Goal: Information Seeking & Learning: Learn about a topic

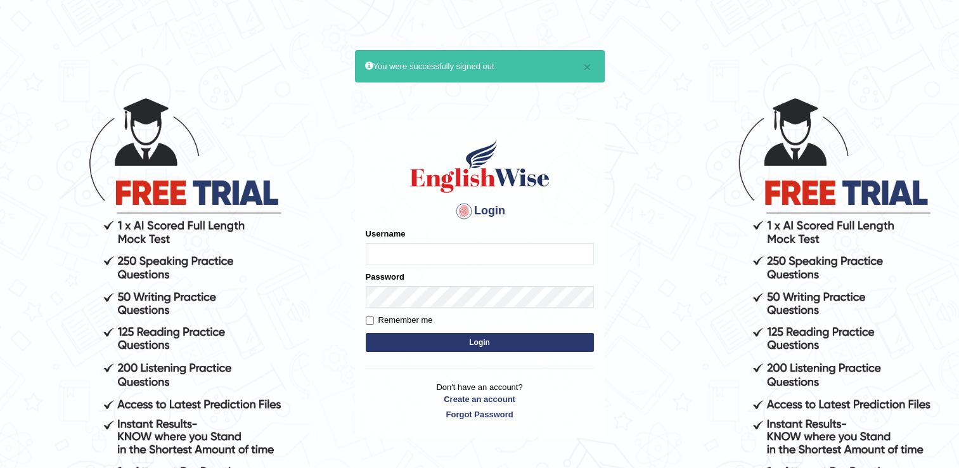
type input "melodymiki"
click at [368, 319] on input "Remember me" at bounding box center [370, 320] width 8 height 8
checkbox input "true"
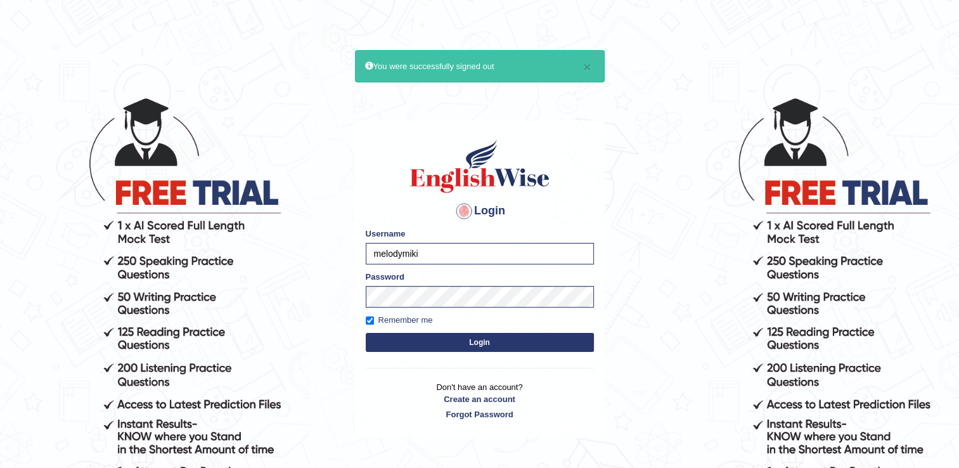
click at [473, 338] on button "Login" at bounding box center [480, 342] width 228 height 19
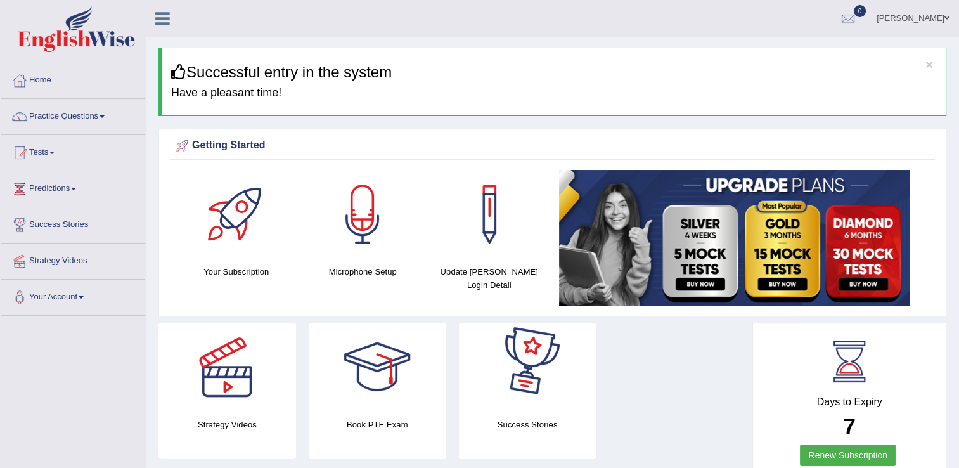
click at [650, 383] on div "Strategy Videos Book PTE Exam Success Stories" at bounding box center [452, 396] width 600 height 146
click at [231, 221] on div at bounding box center [236, 214] width 89 height 89
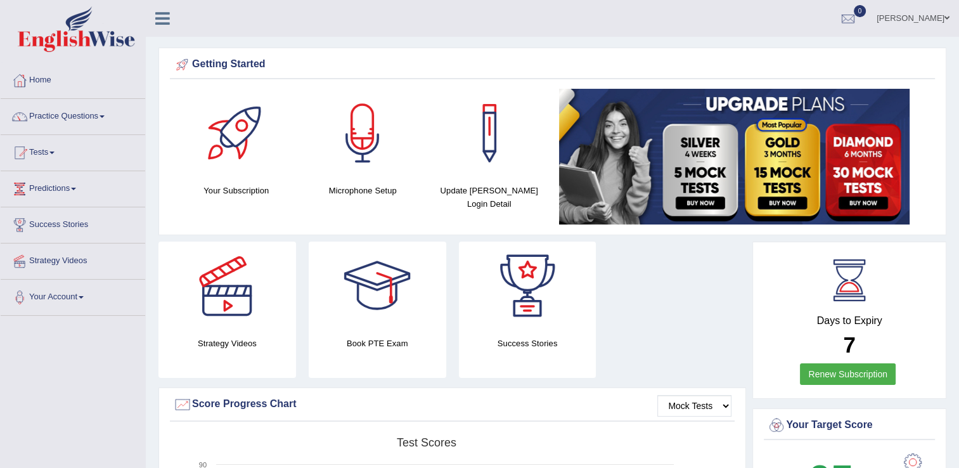
click at [487, 149] on div at bounding box center [489, 133] width 89 height 89
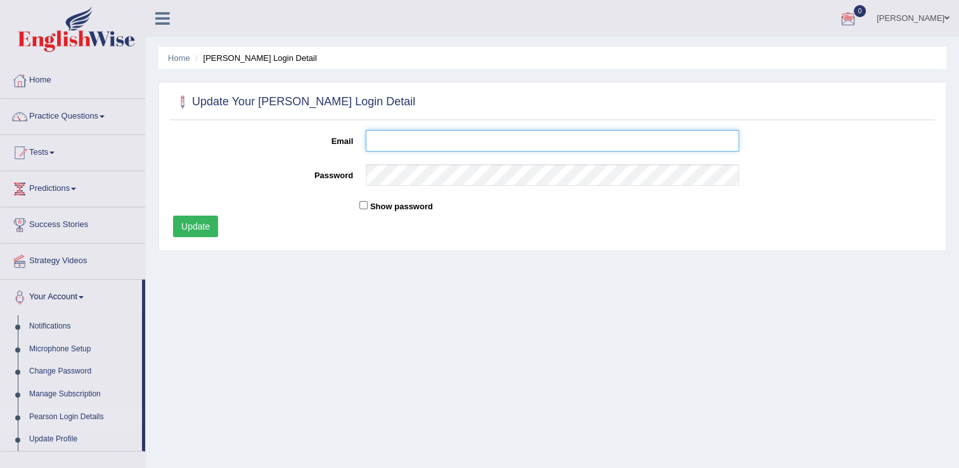
click at [374, 141] on input "Email" at bounding box center [552, 141] width 373 height 22
type input "melody.guurau@gmail.com"
click at [363, 207] on input "Show password" at bounding box center [363, 205] width 8 height 8
checkbox input "true"
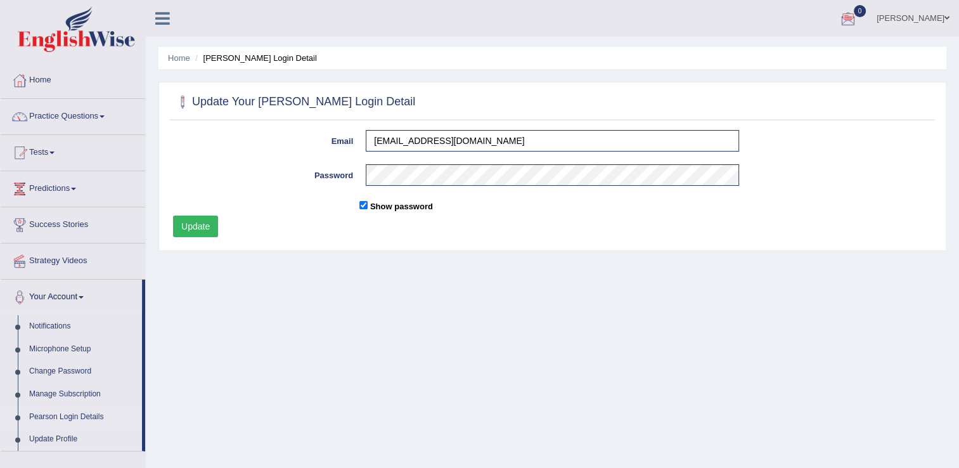
click at [195, 227] on button "Update" at bounding box center [195, 226] width 45 height 22
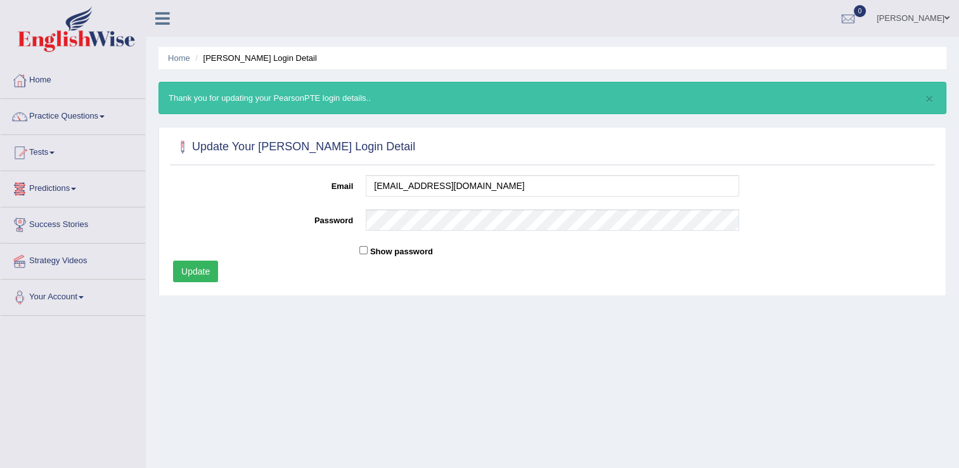
click at [195, 273] on button "Update" at bounding box center [195, 271] width 45 height 22
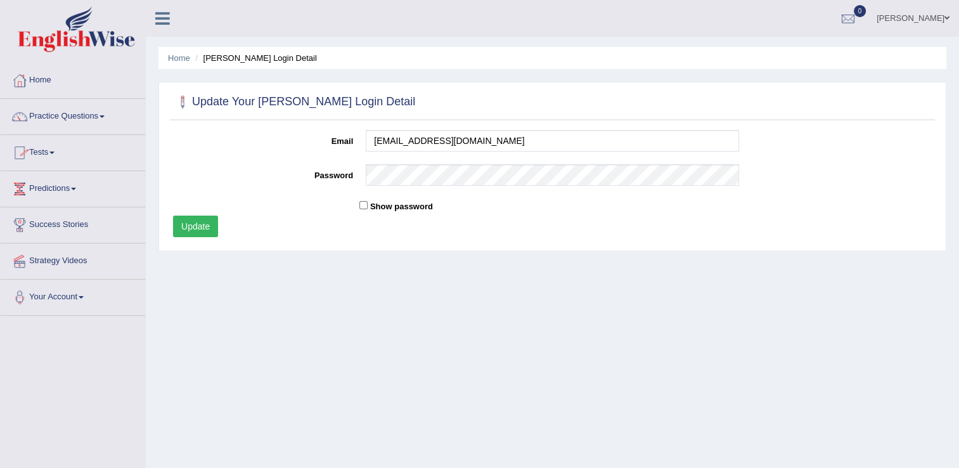
click at [190, 228] on button "Update" at bounding box center [195, 226] width 45 height 22
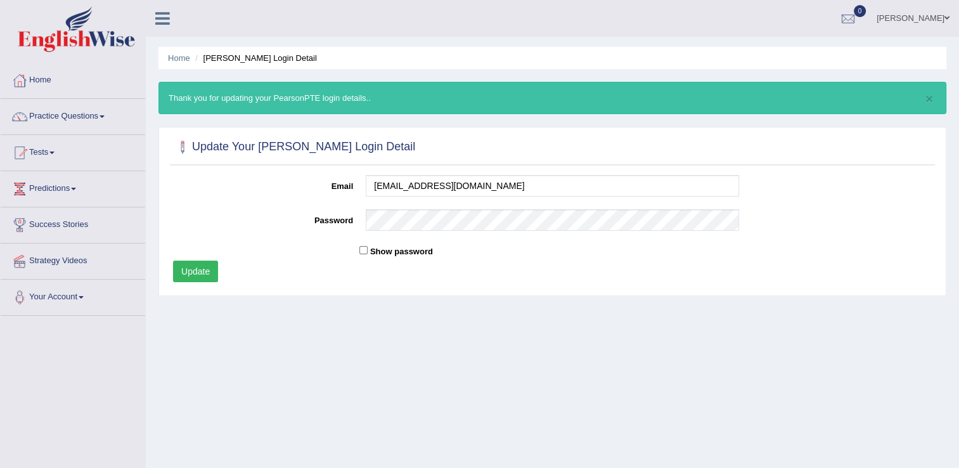
click at [202, 275] on button "Update" at bounding box center [195, 271] width 45 height 22
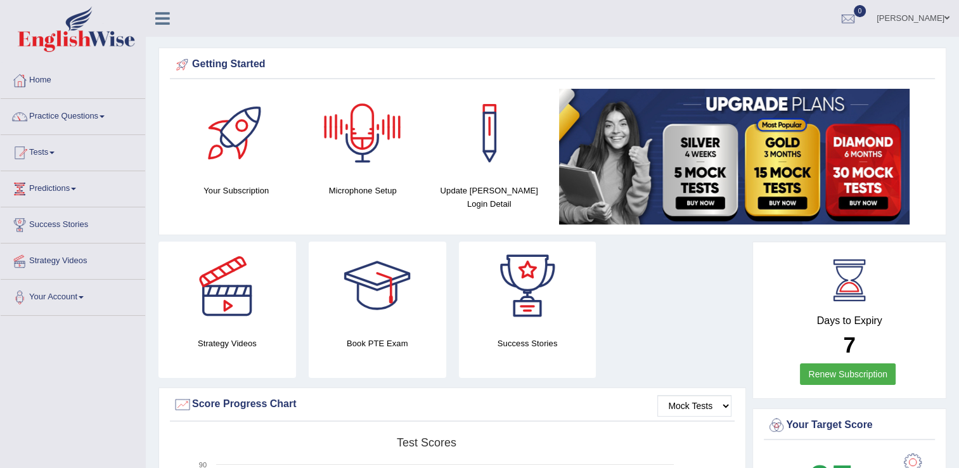
click at [360, 155] on div at bounding box center [362, 133] width 89 height 89
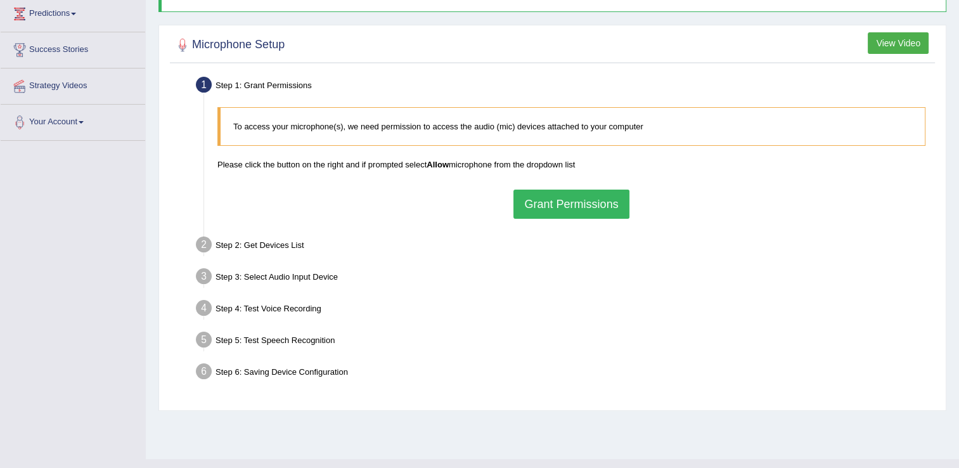
scroll to position [177, 0]
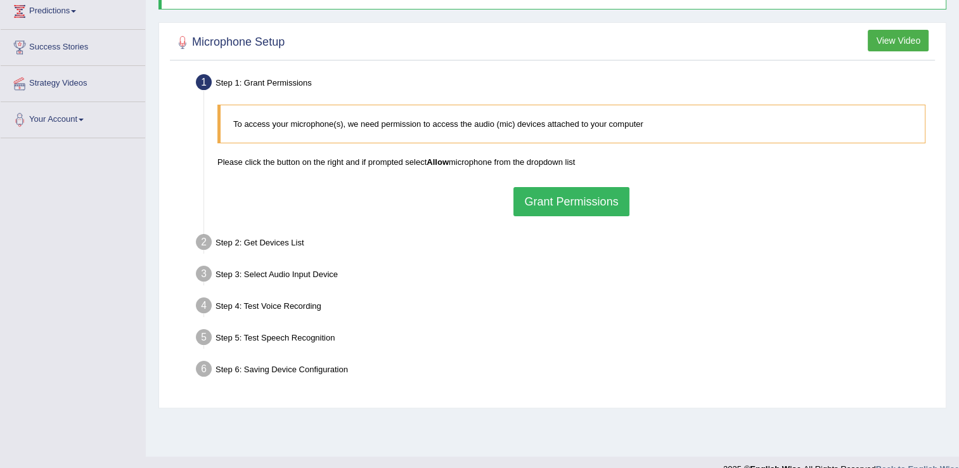
click at [260, 37] on h2 "Microphone Setup" at bounding box center [229, 42] width 112 height 19
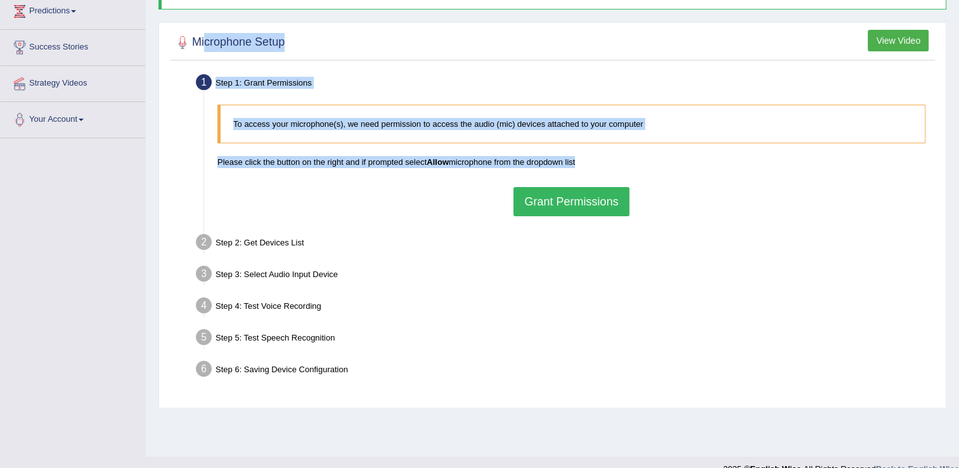
drag, startPoint x: 205, startPoint y: 44, endPoint x: 534, endPoint y: 186, distance: 358.3
click at [534, 186] on div "Microphone Setup View Video Step 1: Grant Permissions To access your microphone…" at bounding box center [552, 215] width 788 height 386
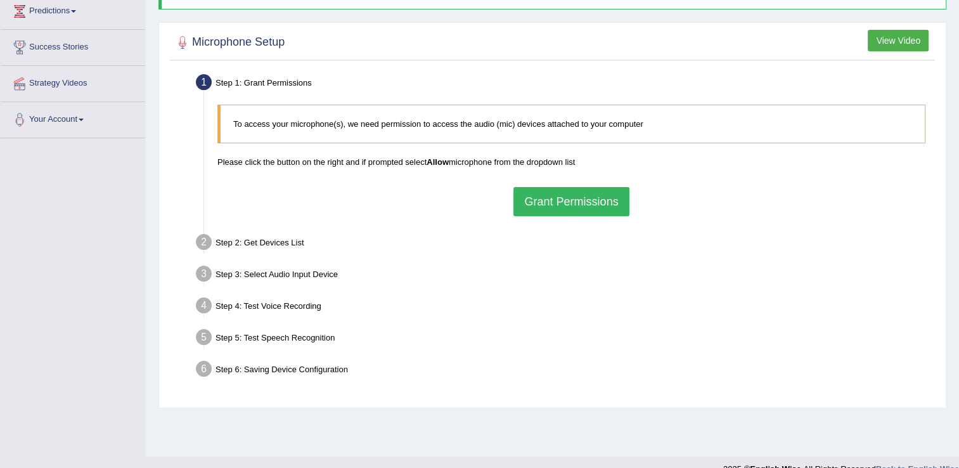
click at [678, 307] on div "Step 4: Test Voice Recording" at bounding box center [565, 307] width 750 height 28
click at [581, 198] on button "Grant Permissions" at bounding box center [570, 201] width 115 height 29
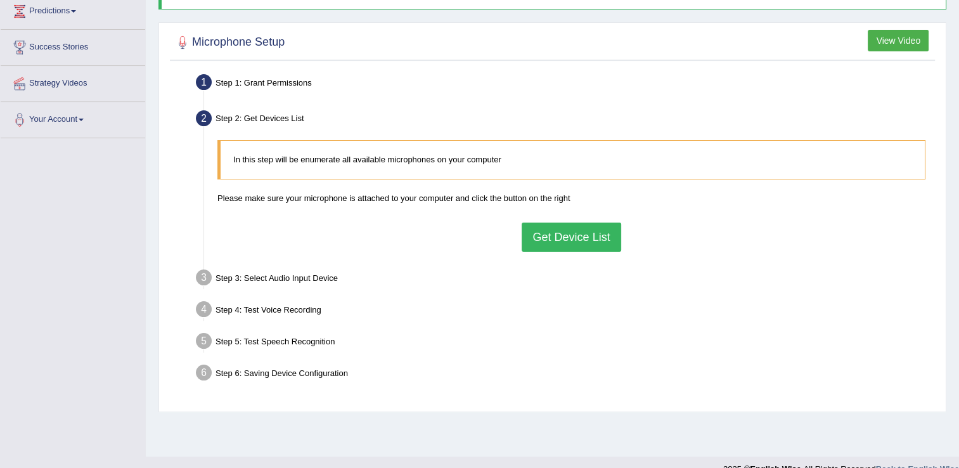
click at [562, 243] on button "Get Device List" at bounding box center [571, 236] width 99 height 29
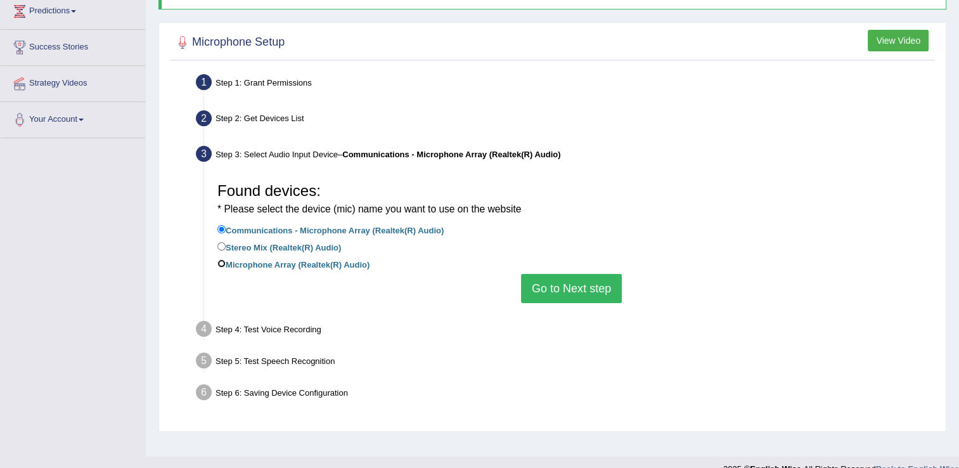
click at [222, 262] on input "Microphone Array (Realtek(R) Audio)" at bounding box center [221, 263] width 8 height 8
radio input "true"
click at [222, 226] on input "Communications - Microphone Array (Realtek(R) Audio)" at bounding box center [221, 229] width 8 height 8
radio input "true"
click at [596, 294] on button "Go to Next step" at bounding box center [571, 288] width 101 height 29
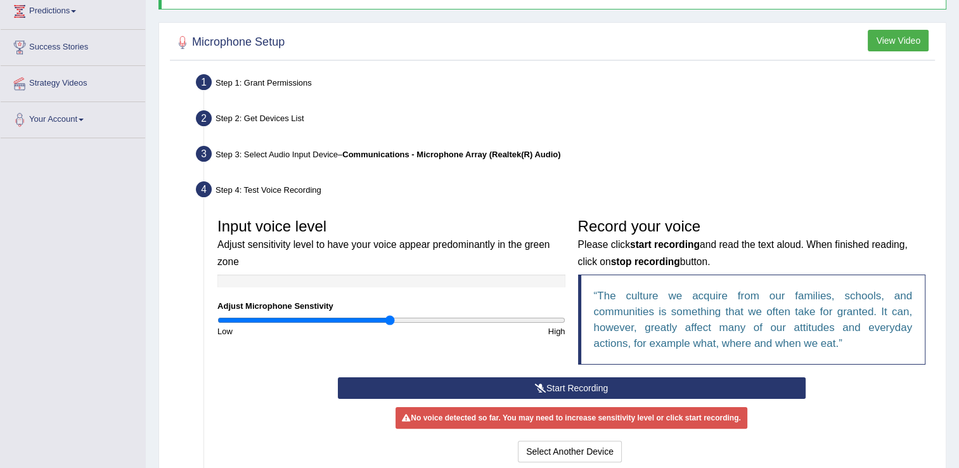
click at [792, 148] on div "Step 3: Select Audio Input Device – Communications - Microphone Array (Realtek(…" at bounding box center [565, 156] width 750 height 28
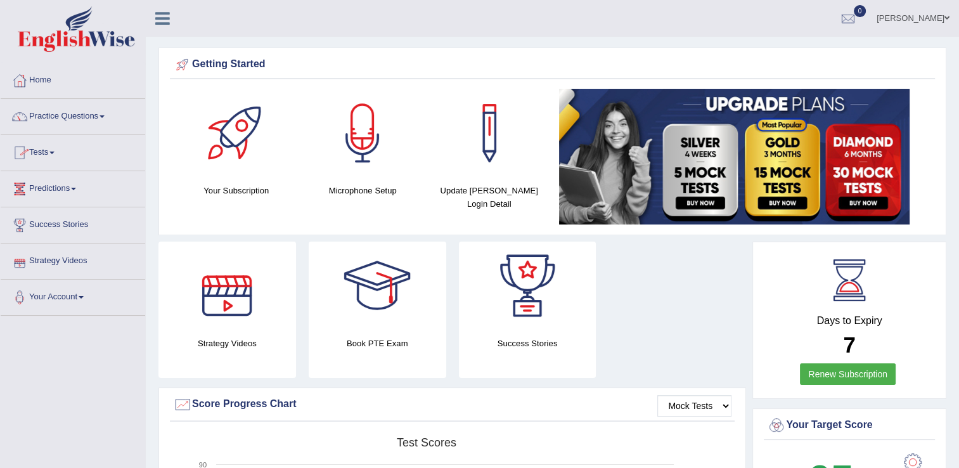
click at [214, 314] on div at bounding box center [227, 285] width 89 height 89
click at [390, 322] on div at bounding box center [377, 285] width 89 height 89
click at [58, 80] on link "Home" at bounding box center [73, 79] width 145 height 32
click at [872, 372] on link "Renew Subscription" at bounding box center [848, 374] width 96 height 22
click at [105, 116] on span at bounding box center [102, 116] width 5 height 3
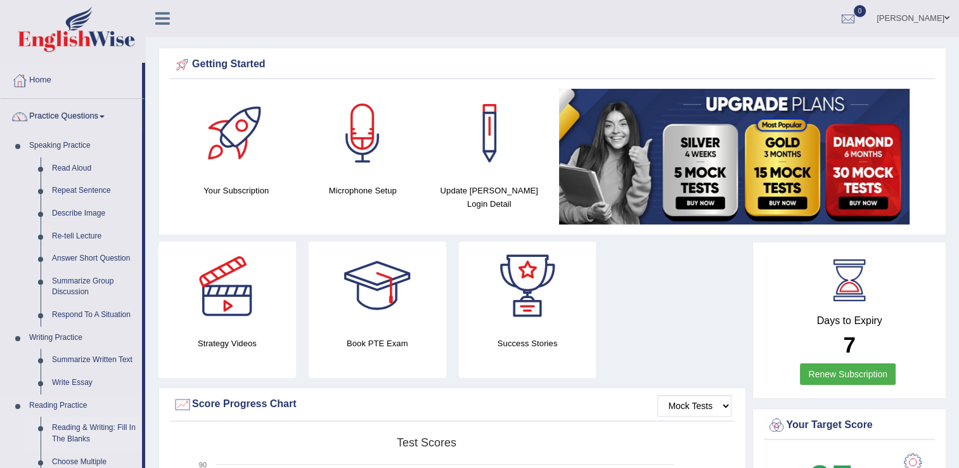
click at [141, 437] on link "Reading & Writing: Fill In The Blanks" at bounding box center [94, 433] width 96 height 34
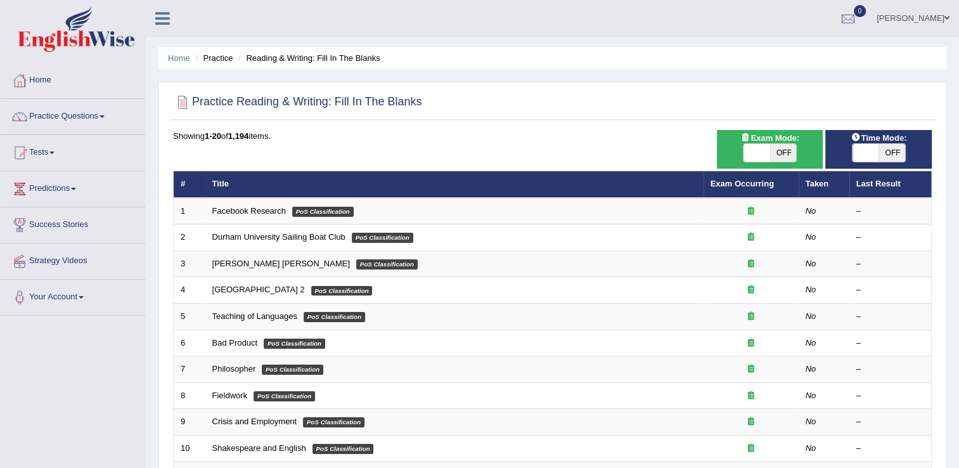
click at [76, 112] on link "Practice Questions" at bounding box center [73, 115] width 145 height 32
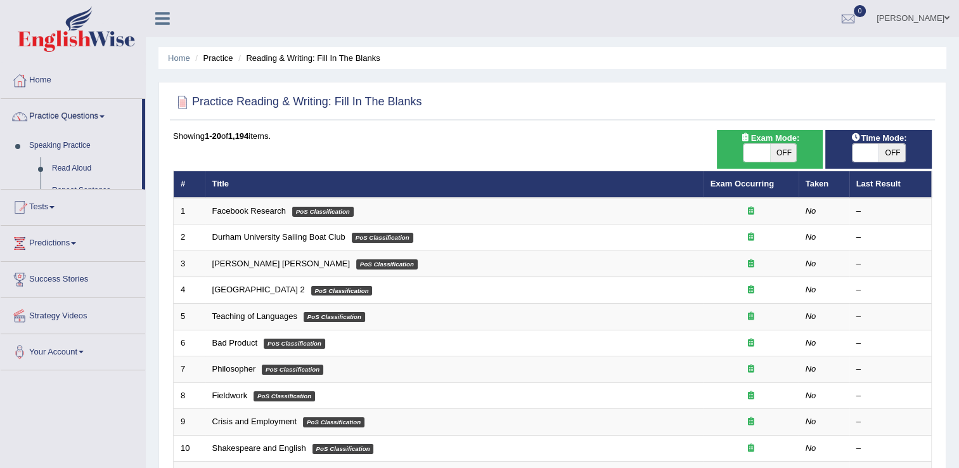
click at [76, 112] on link "Practice Questions" at bounding box center [71, 115] width 141 height 32
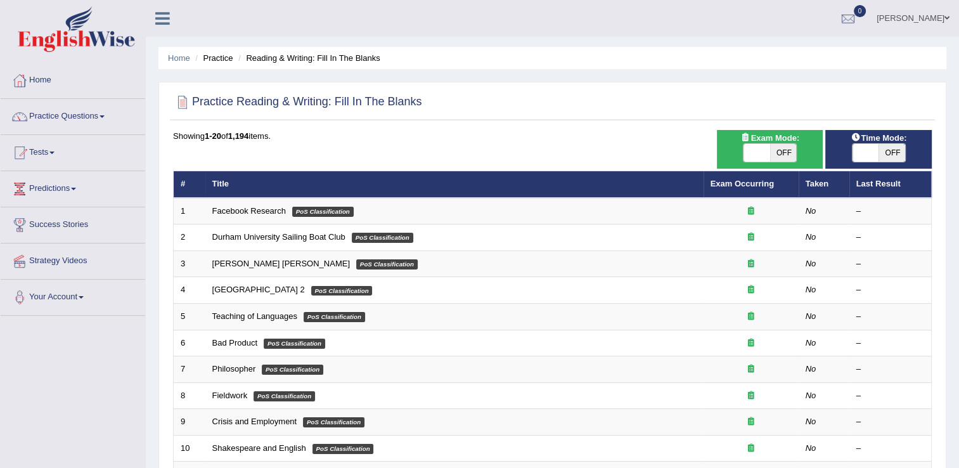
click at [76, 112] on link "Practice Questions" at bounding box center [73, 115] width 145 height 32
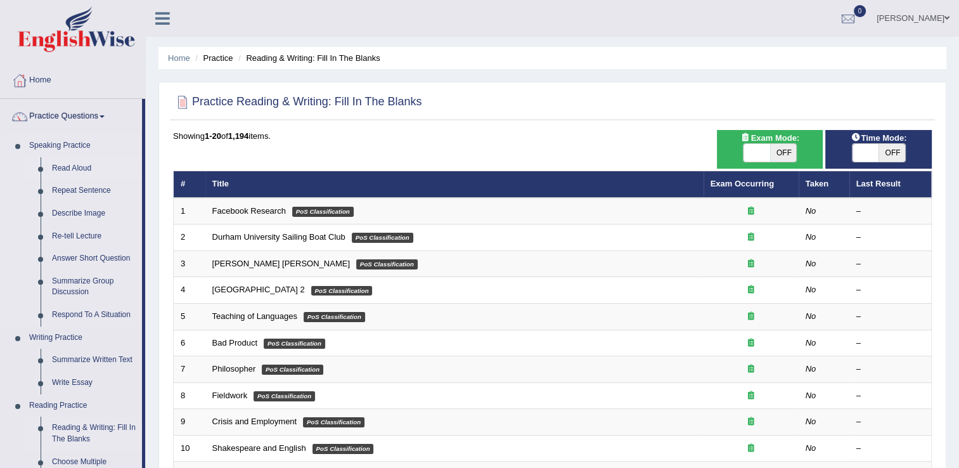
click at [82, 164] on link "Read Aloud" at bounding box center [94, 168] width 96 height 23
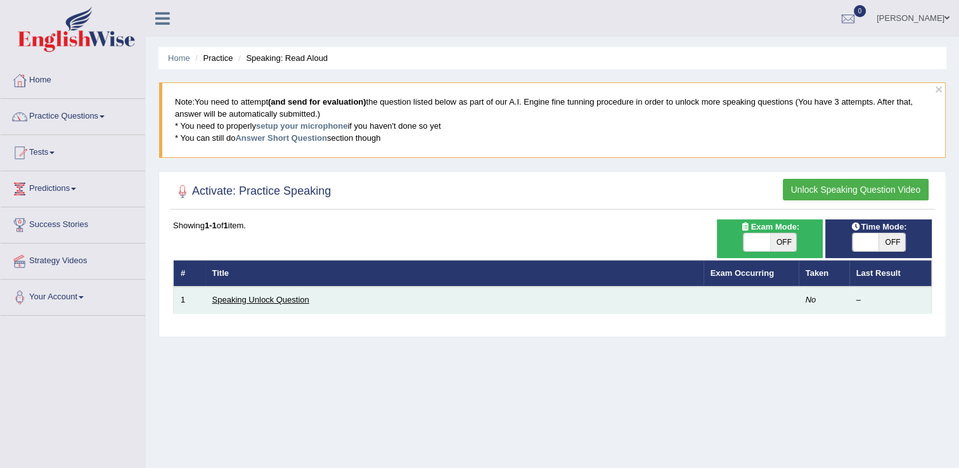
click at [266, 297] on link "Speaking Unlock Question" at bounding box center [260, 300] width 97 height 10
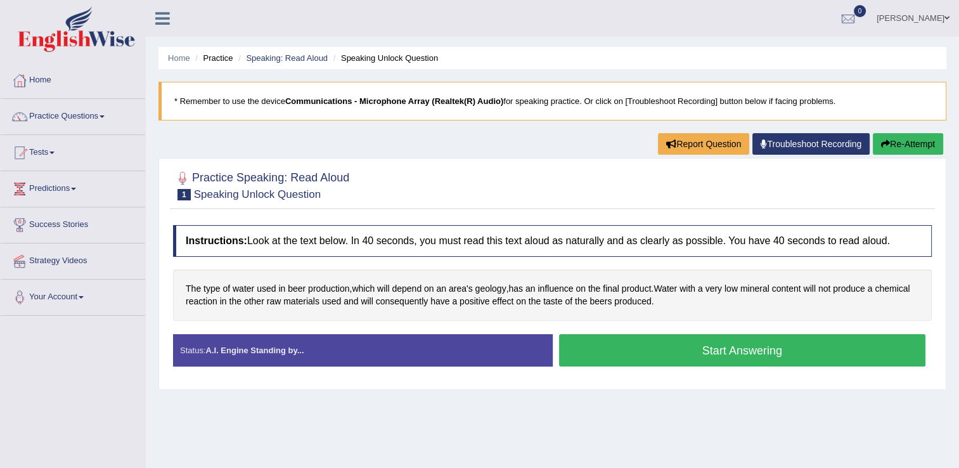
click at [788, 412] on div "Home Practice Speaking: Read Aloud Speaking Unlock Question * Remember to use t…" at bounding box center [552, 317] width 813 height 634
click at [83, 80] on link "Home" at bounding box center [73, 79] width 145 height 32
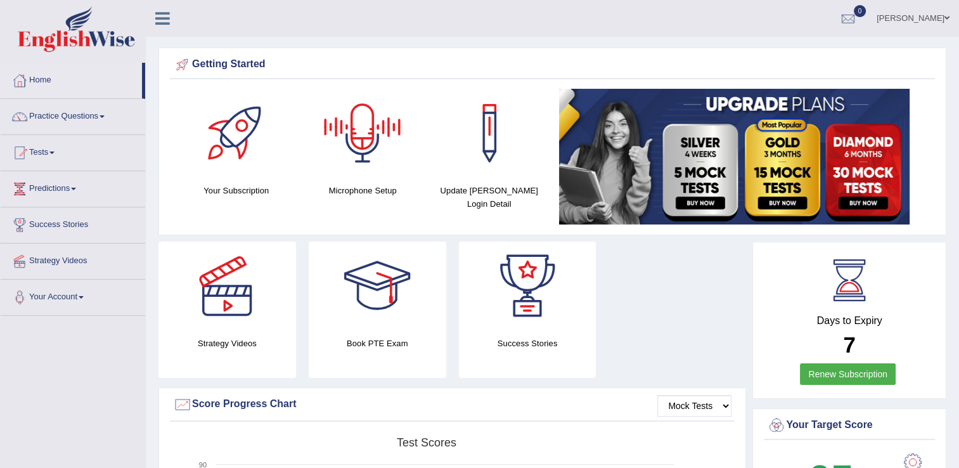
click at [373, 158] on div at bounding box center [362, 133] width 89 height 89
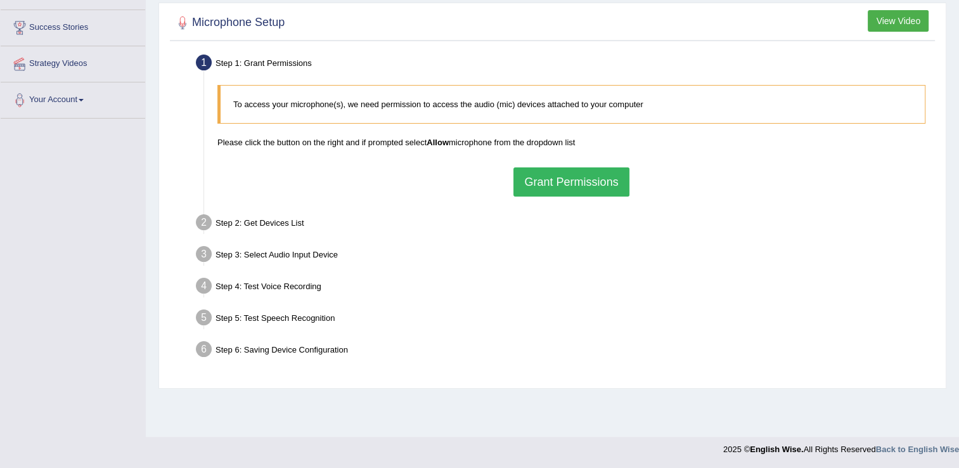
scroll to position [198, 0]
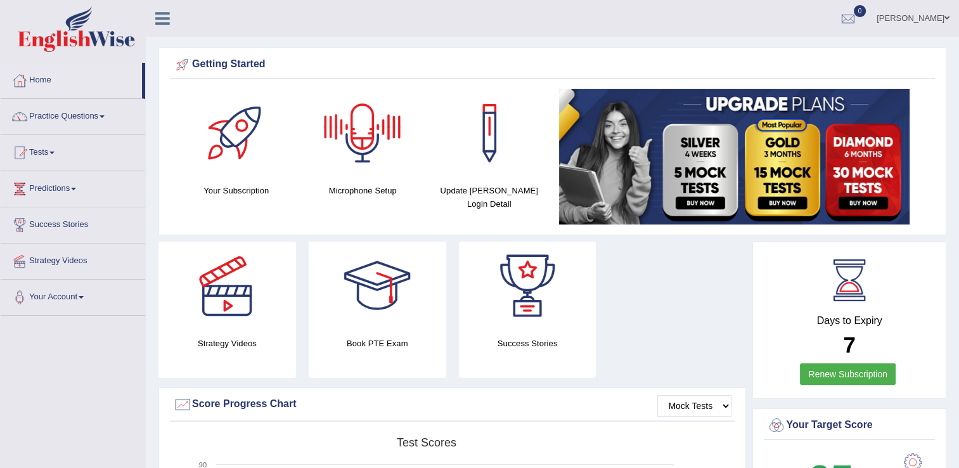
click at [371, 168] on div at bounding box center [362, 133] width 89 height 89
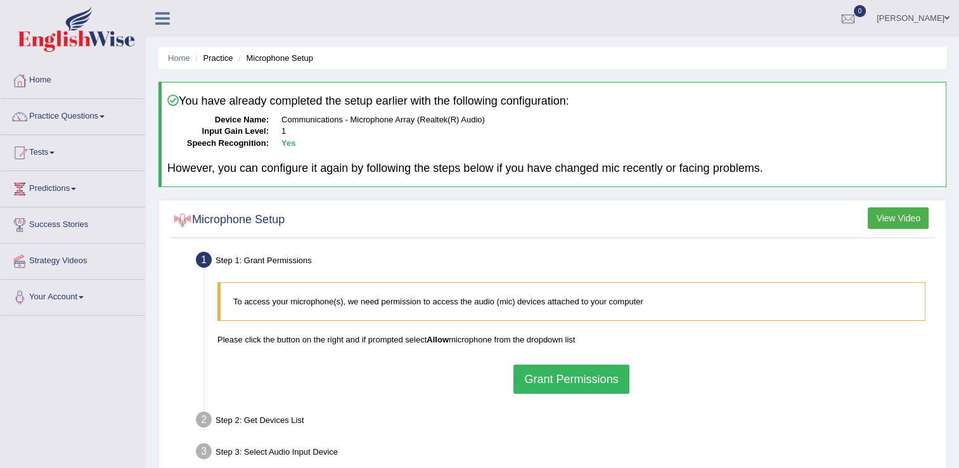
click at [183, 220] on div at bounding box center [182, 219] width 19 height 19
click at [273, 58] on li "Microphone Setup" at bounding box center [274, 58] width 78 height 12
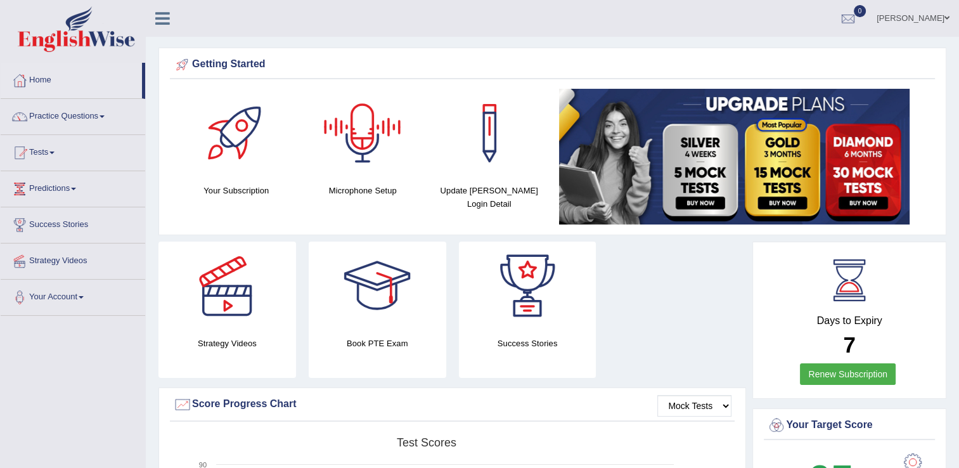
click at [375, 190] on h4 "Microphone Setup" at bounding box center [363, 190] width 114 height 13
click at [363, 151] on div at bounding box center [362, 133] width 89 height 89
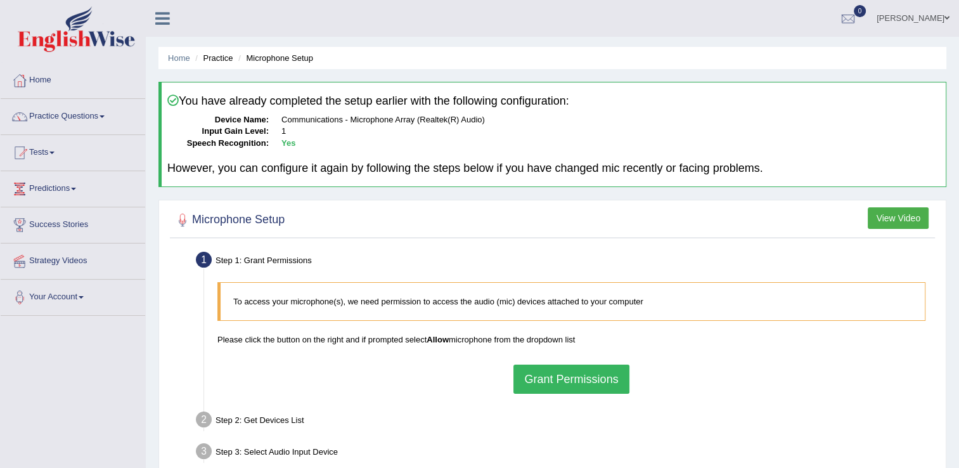
click at [575, 382] on button "Grant Permissions" at bounding box center [570, 378] width 115 height 29
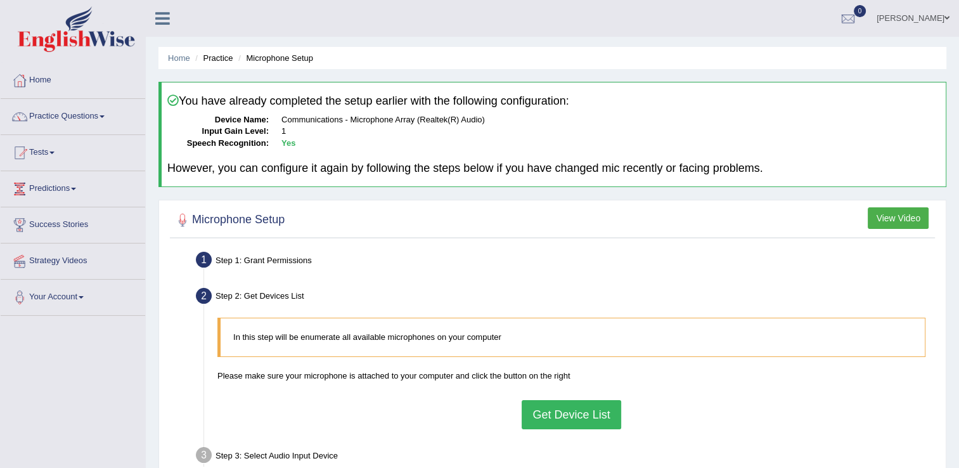
click at [596, 424] on button "Get Device List" at bounding box center [571, 414] width 99 height 29
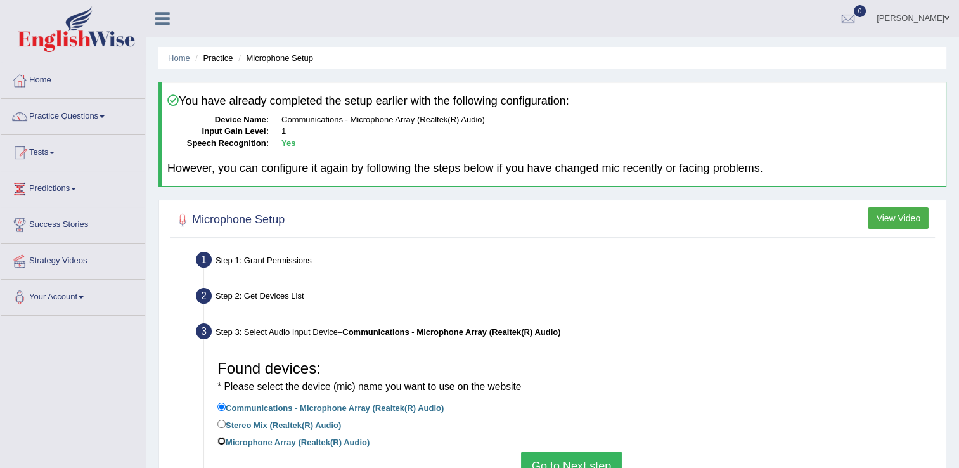
click at [220, 442] on input "Microphone Array (Realtek(R) Audio)" at bounding box center [221, 441] width 8 height 8
radio input "true"
click at [220, 442] on input "Microphone Array (Realtek(R) Audio)" at bounding box center [221, 441] width 8 height 8
click at [66, 115] on link "Practice Questions" at bounding box center [73, 115] width 145 height 32
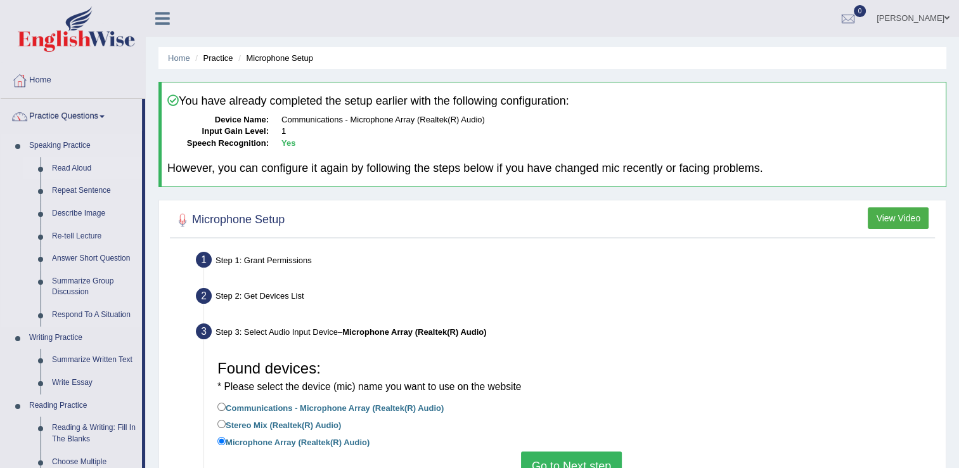
click at [86, 167] on link "Read Aloud" at bounding box center [94, 168] width 96 height 23
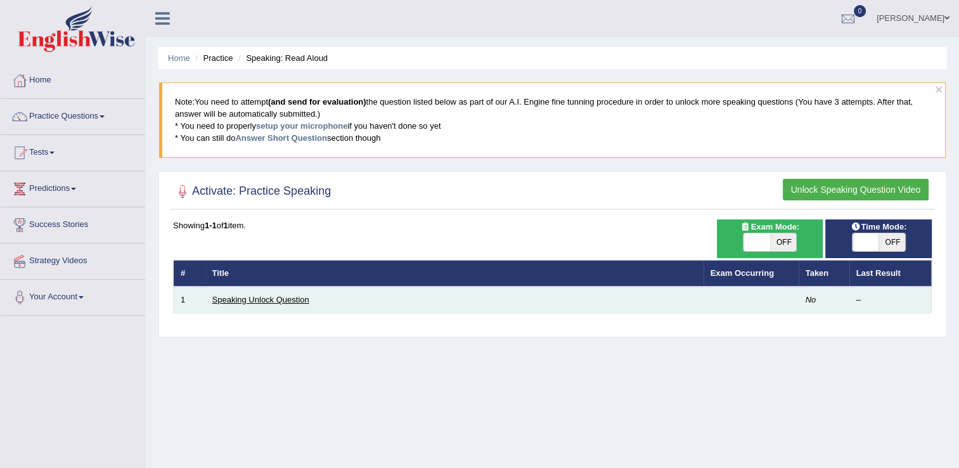
click at [260, 298] on link "Speaking Unlock Question" at bounding box center [260, 300] width 97 height 10
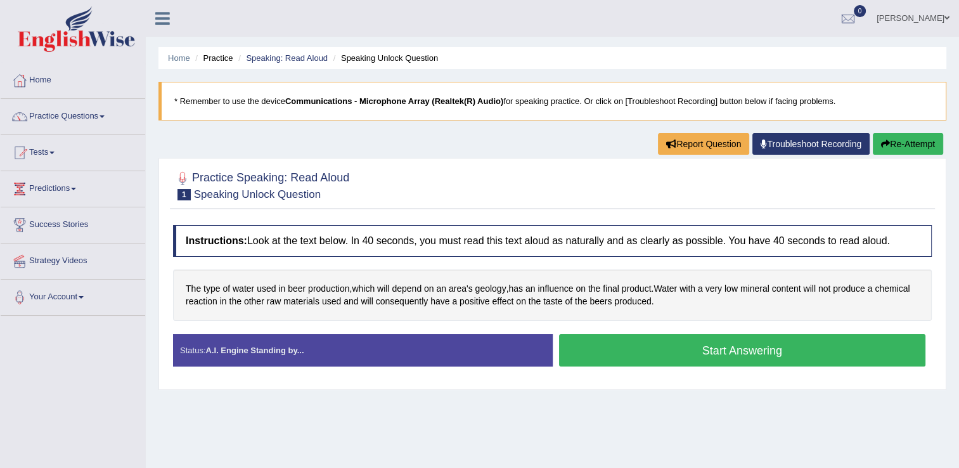
click at [728, 351] on button "Start Answering" at bounding box center [742, 350] width 367 height 32
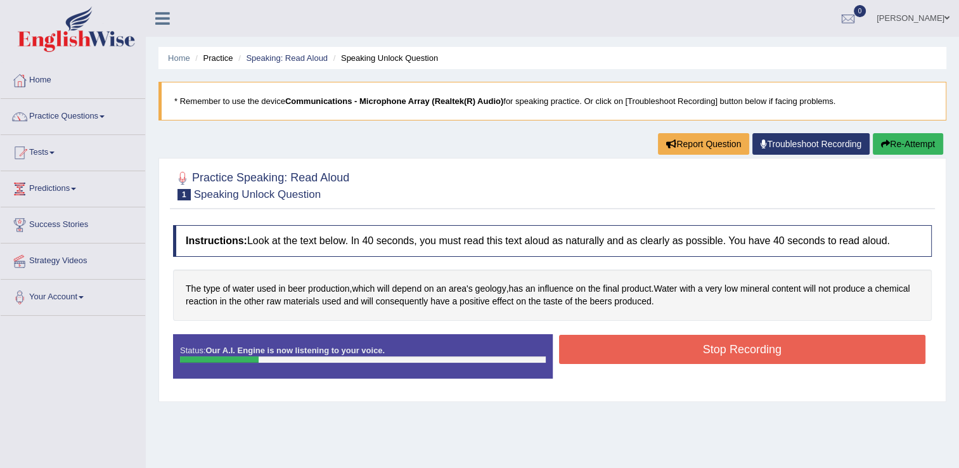
click at [728, 351] on button "Stop Recording" at bounding box center [742, 349] width 367 height 29
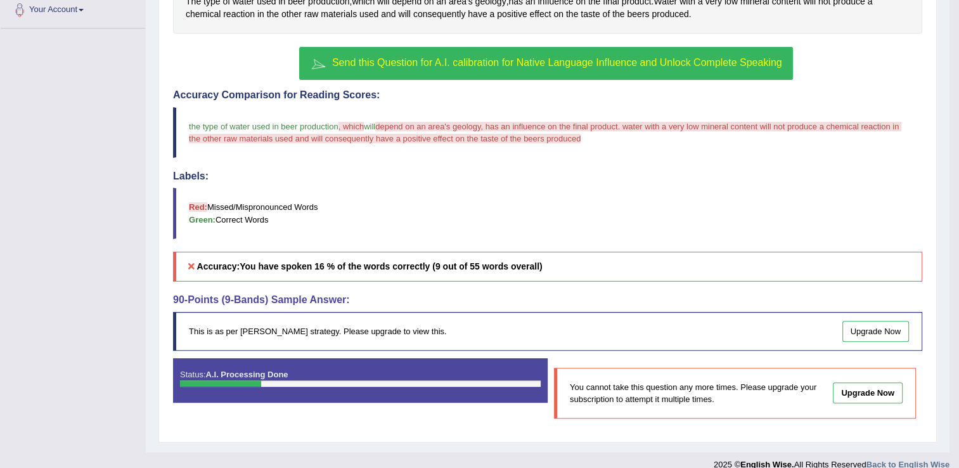
scroll to position [300, 0]
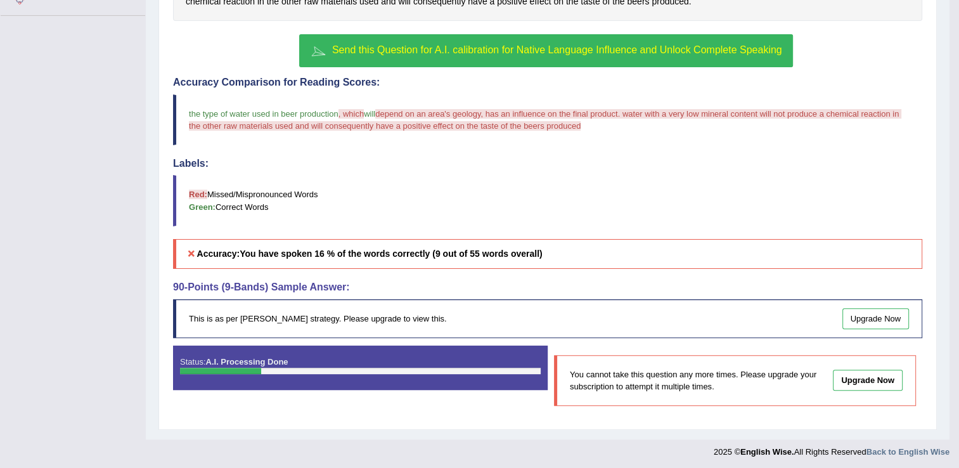
click at [877, 379] on link "Upgrade Now" at bounding box center [868, 380] width 70 height 21
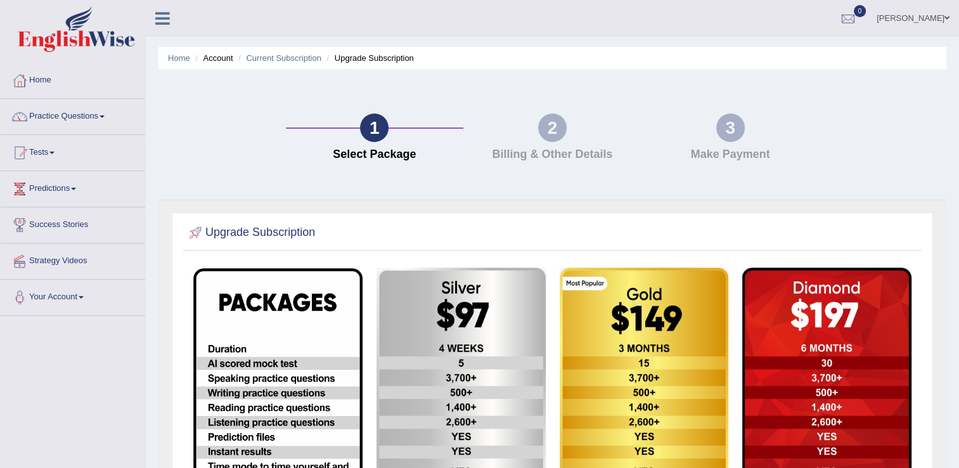
click at [292, 363] on img at bounding box center [277, 458] width 169 height 380
click at [105, 113] on link "Practice Questions" at bounding box center [73, 115] width 145 height 32
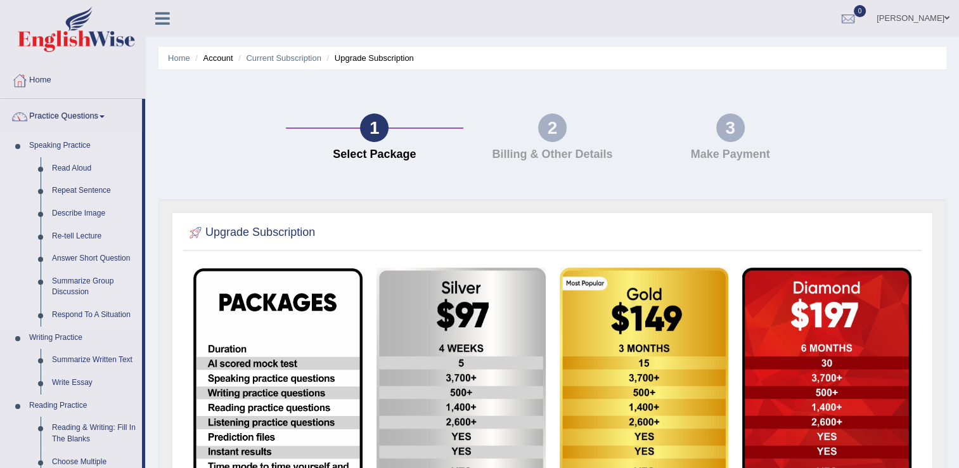
click at [74, 146] on link "Speaking Practice" at bounding box center [82, 145] width 119 height 23
click at [77, 166] on link "Read Aloud" at bounding box center [94, 168] width 96 height 23
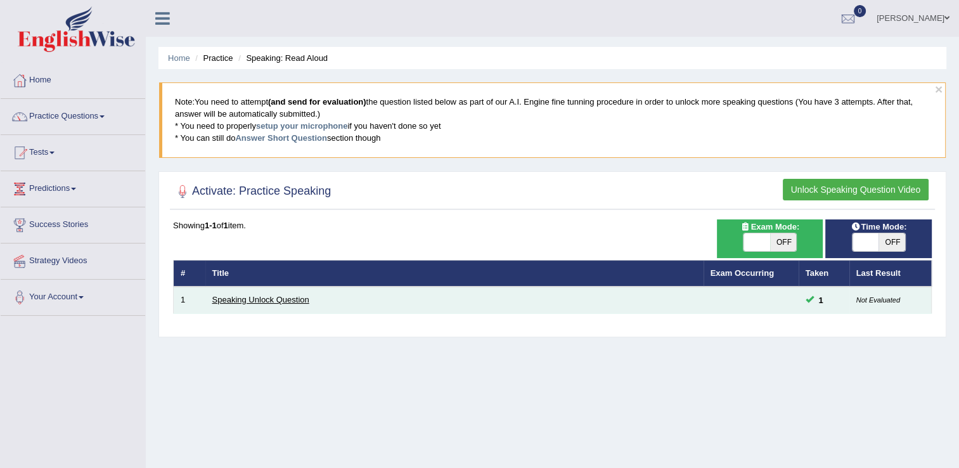
click at [271, 299] on link "Speaking Unlock Question" at bounding box center [260, 300] width 97 height 10
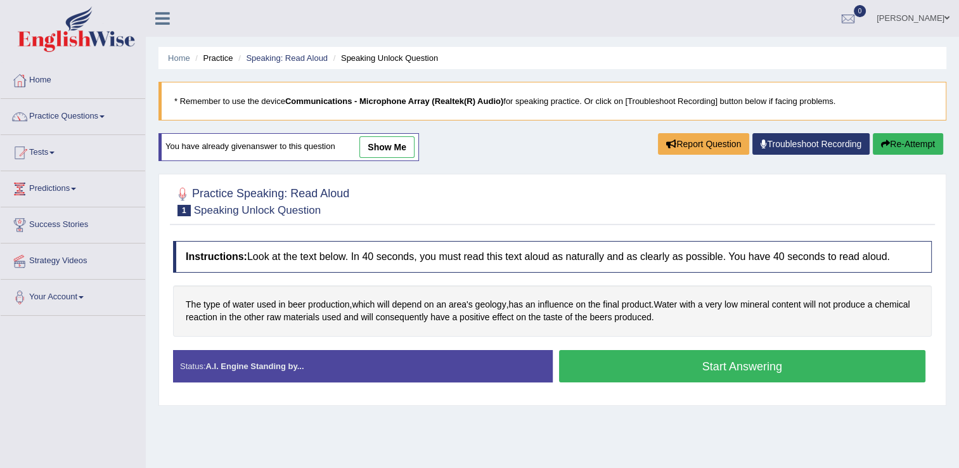
click at [271, 299] on span "used" at bounding box center [266, 304] width 19 height 13
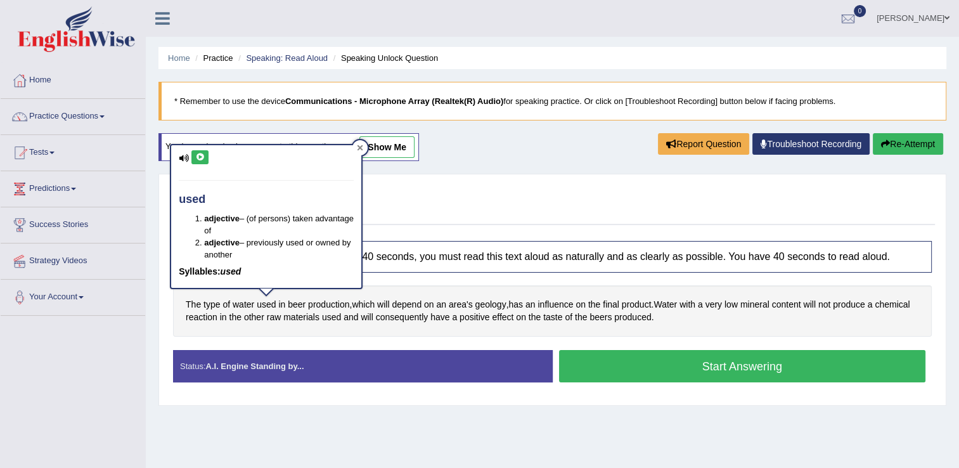
click at [362, 146] on icon at bounding box center [360, 148] width 6 height 6
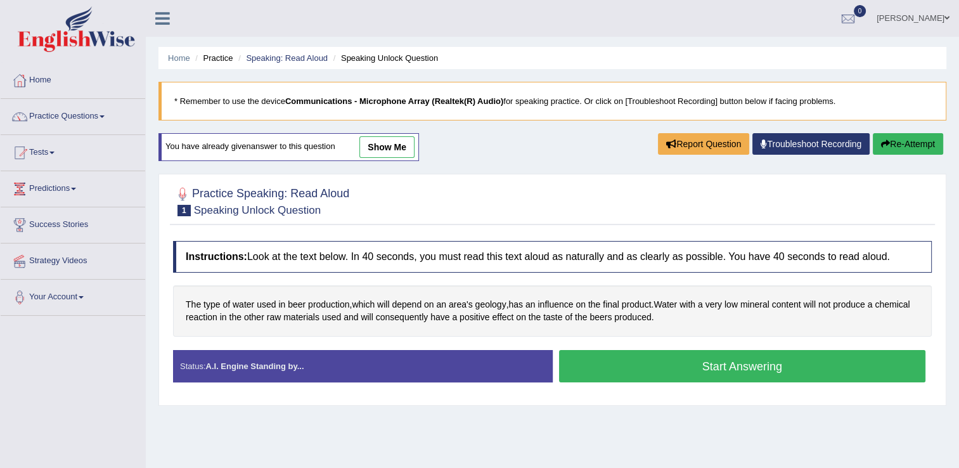
click at [765, 364] on button "Start Answering" at bounding box center [742, 366] width 367 height 32
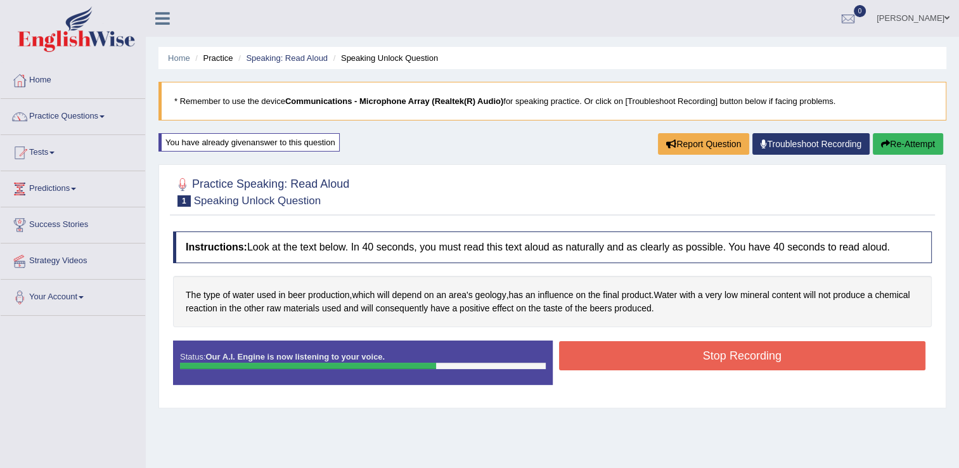
click at [765, 364] on button "Stop Recording" at bounding box center [742, 355] width 367 height 29
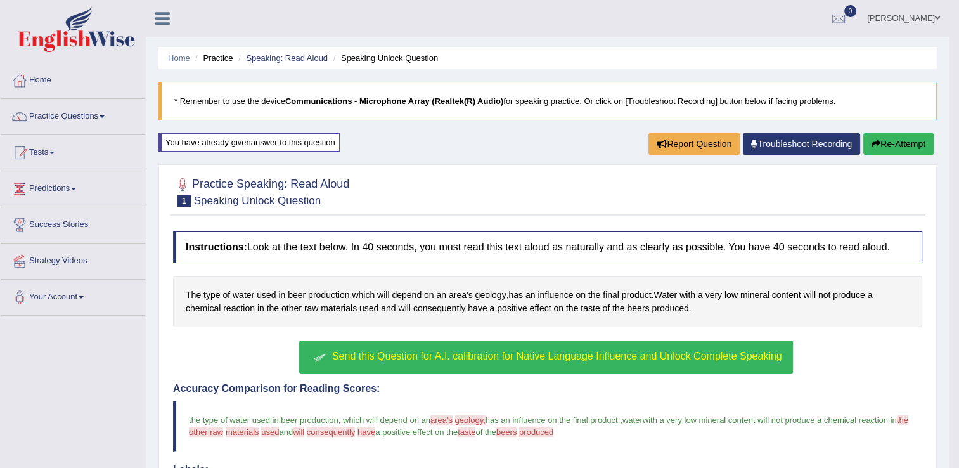
click at [684, 356] on span "Send this Question for A.I. calibration for Native Language Influence and Unloc…" at bounding box center [557, 355] width 450 height 11
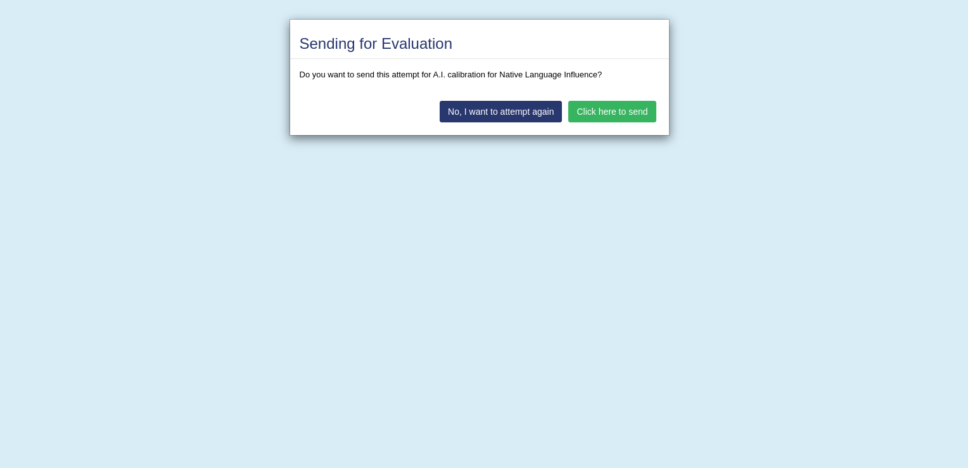
click at [488, 109] on button "No, I want to attempt again" at bounding box center [501, 112] width 122 height 22
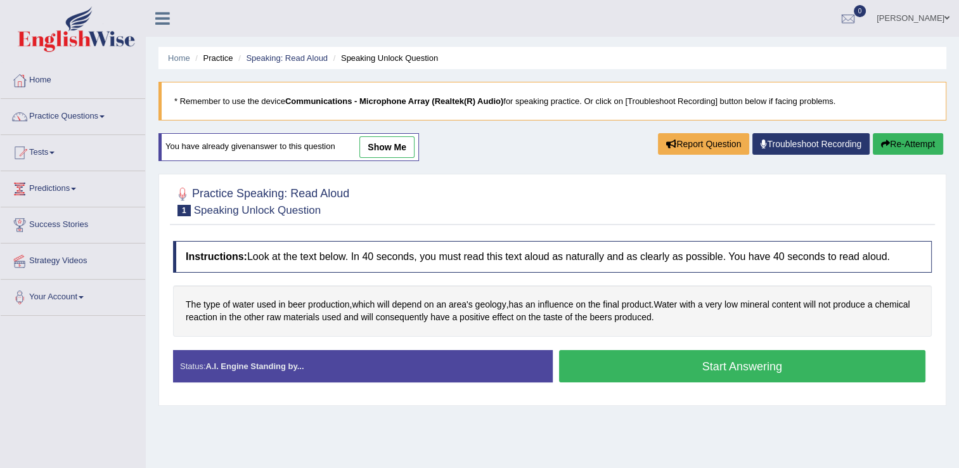
click at [695, 359] on button "Start Answering" at bounding box center [742, 366] width 367 height 32
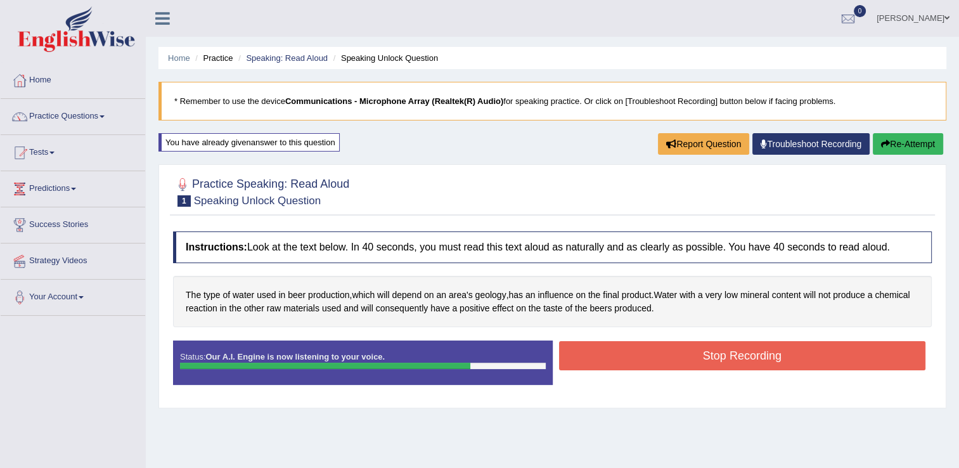
click at [695, 359] on button "Stop Recording" at bounding box center [742, 355] width 367 height 29
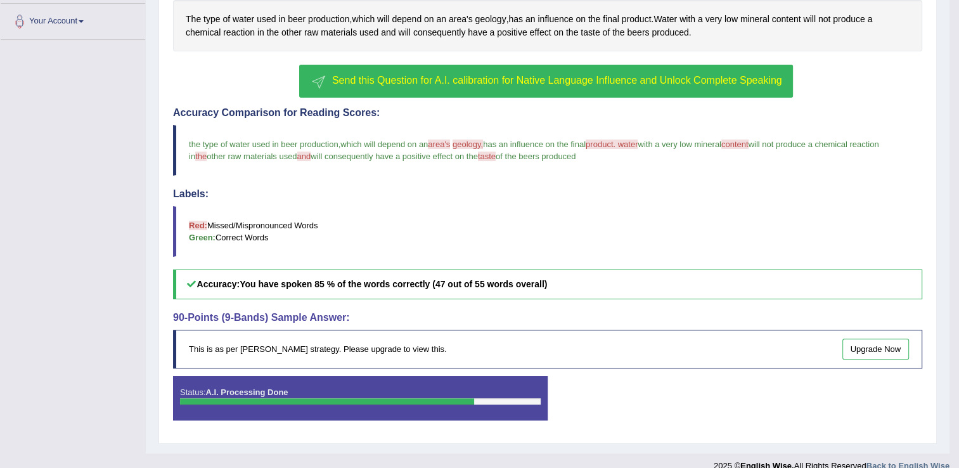
scroll to position [279, 0]
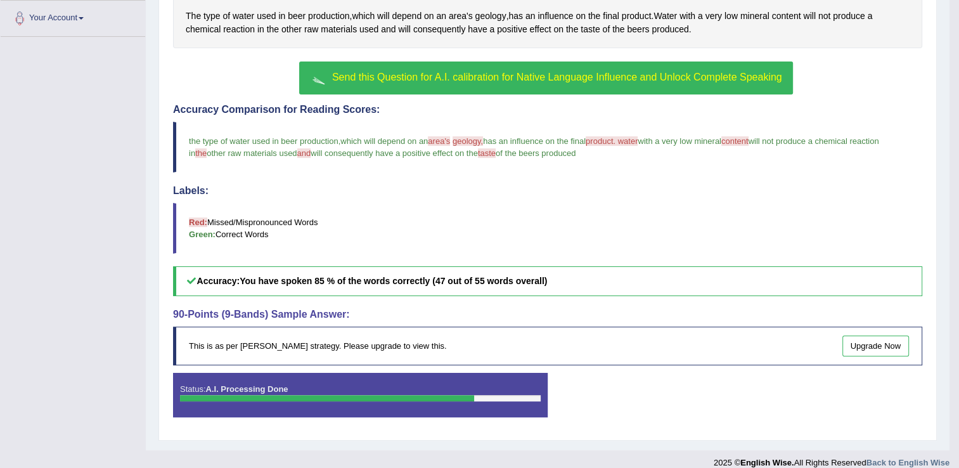
click at [652, 72] on span "Send this Question for A.I. calibration for Native Language Influence and Unloc…" at bounding box center [557, 77] width 450 height 11
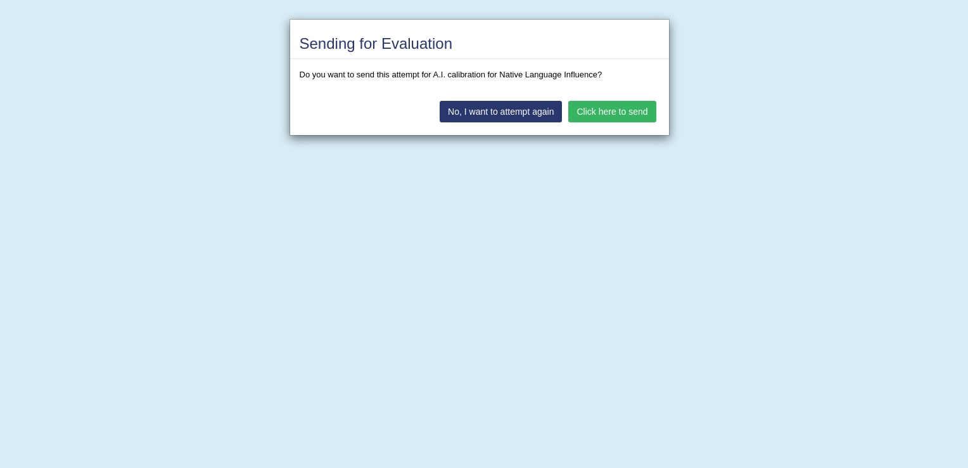
click at [510, 108] on button "No, I want to attempt again" at bounding box center [501, 112] width 122 height 22
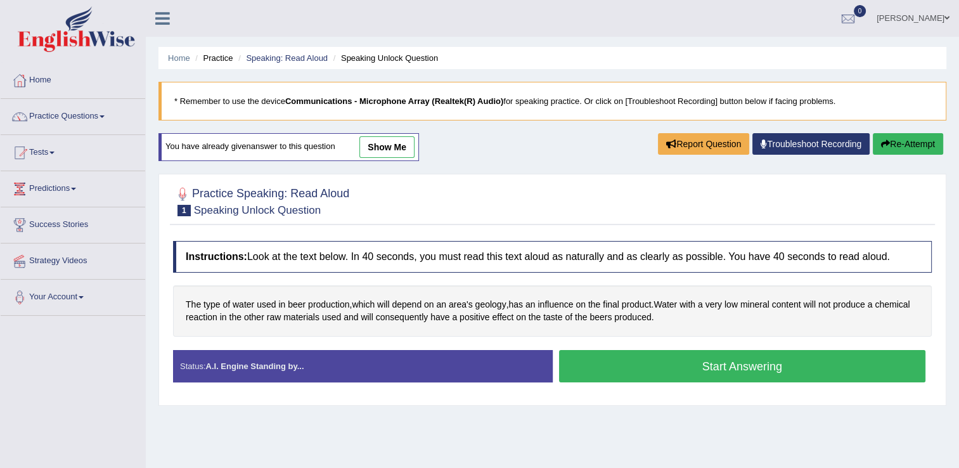
scroll to position [198, 0]
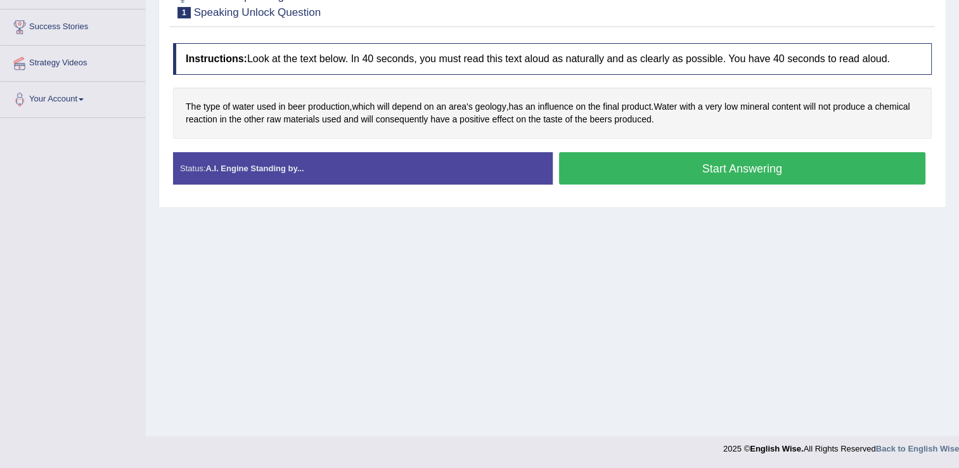
click at [612, 158] on button "Start Answering" at bounding box center [742, 168] width 367 height 32
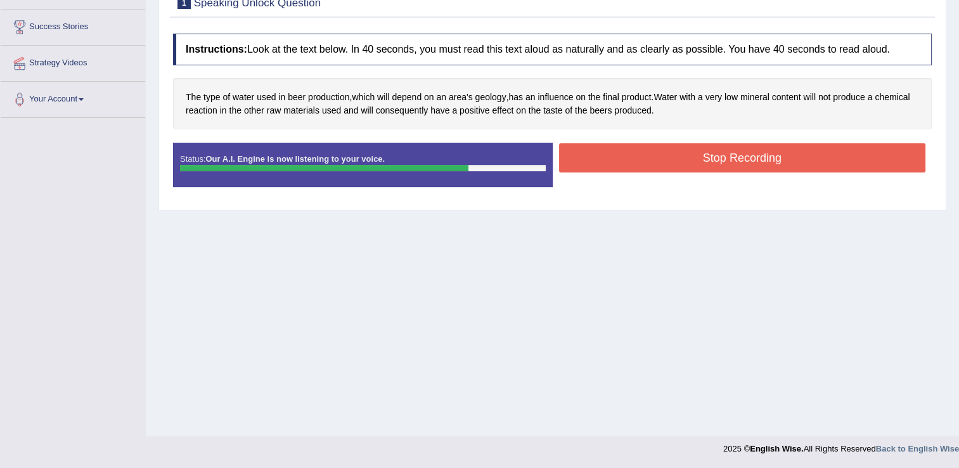
click at [612, 158] on button "Stop Recording" at bounding box center [742, 157] width 367 height 29
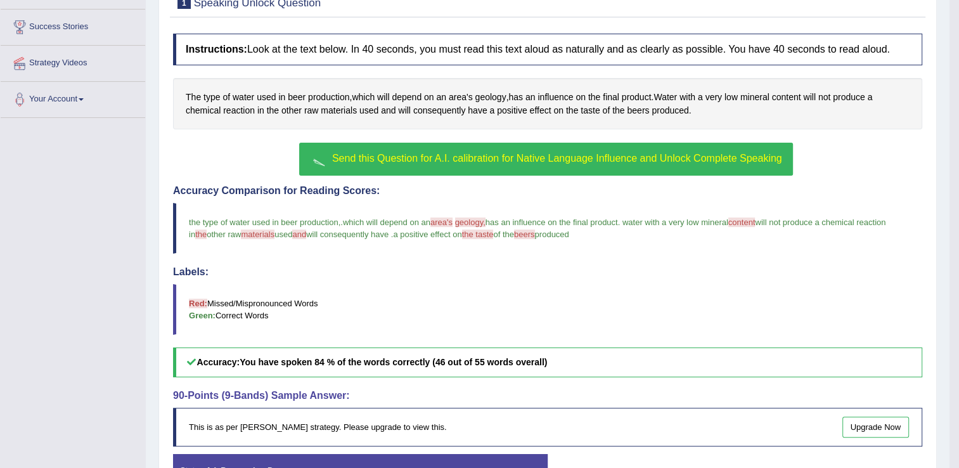
click at [612, 158] on span "Send this Question for A.I. calibration for Native Language Influence and Unloc…" at bounding box center [557, 158] width 450 height 11
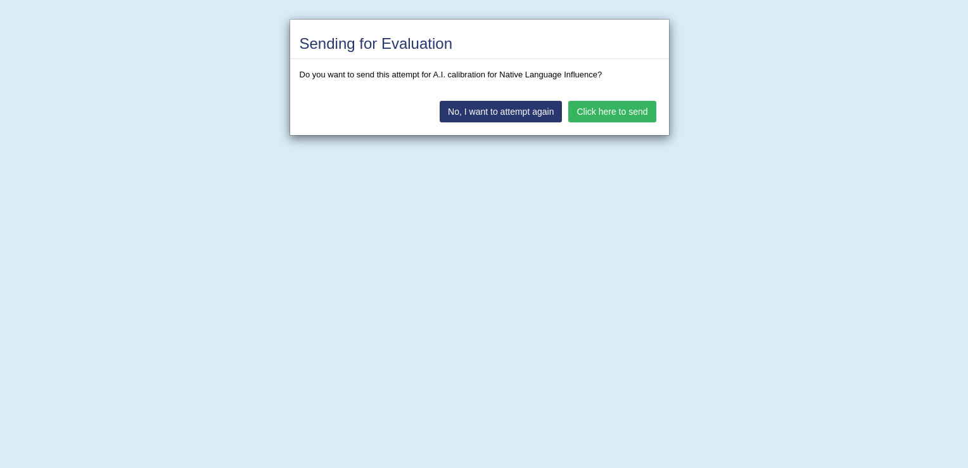
click at [512, 113] on button "No, I want to attempt again" at bounding box center [501, 112] width 122 height 22
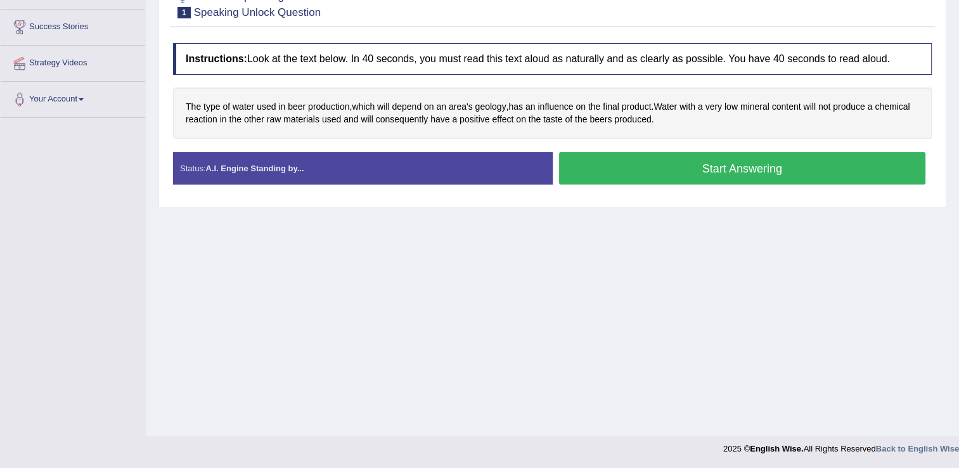
click at [738, 167] on button "Start Answering" at bounding box center [742, 168] width 367 height 32
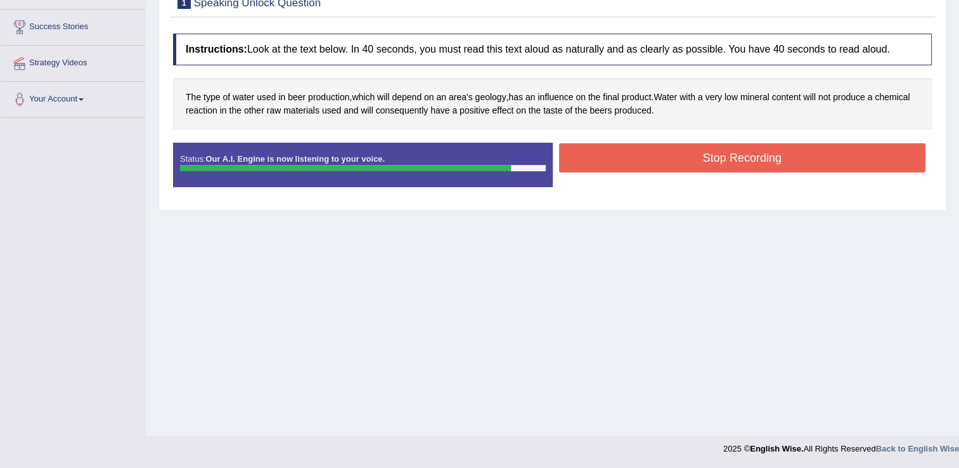
click at [738, 167] on button "Stop Recording" at bounding box center [742, 157] width 367 height 29
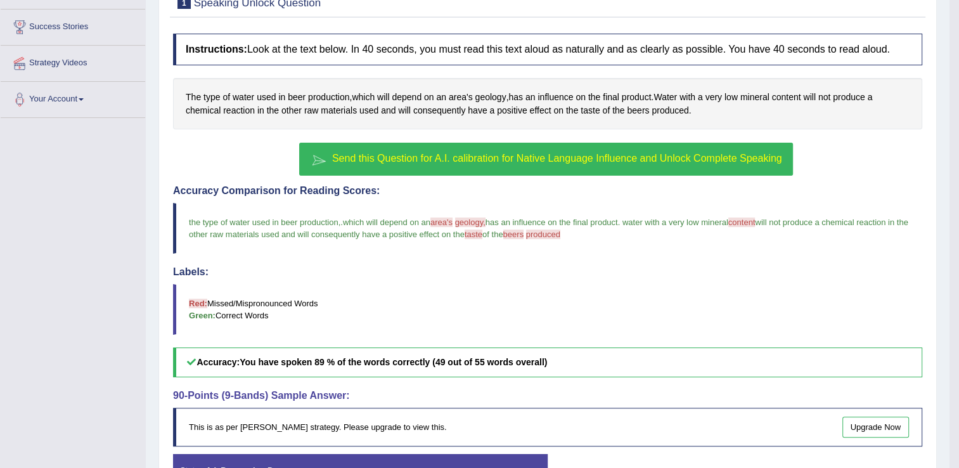
click at [555, 157] on span "Send this Question for A.I. calibration for Native Language Influence and Unloc…" at bounding box center [557, 158] width 450 height 11
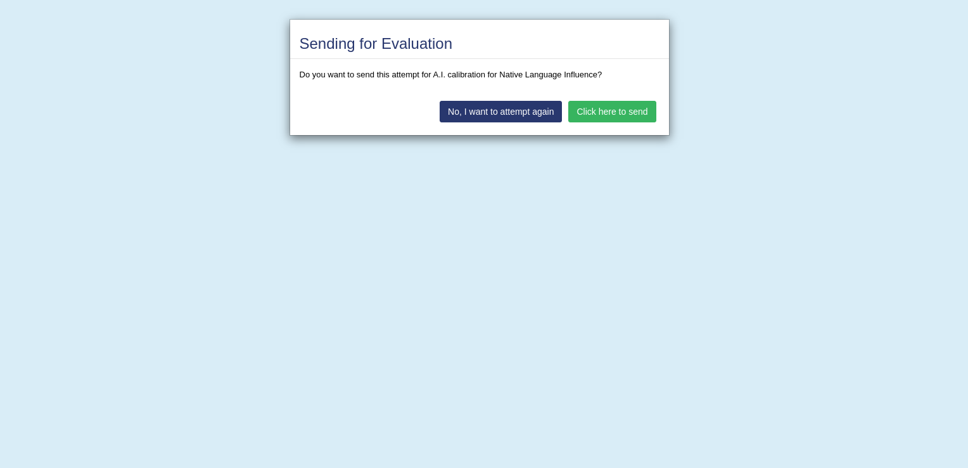
click at [615, 113] on button "Click here to send" at bounding box center [612, 112] width 87 height 22
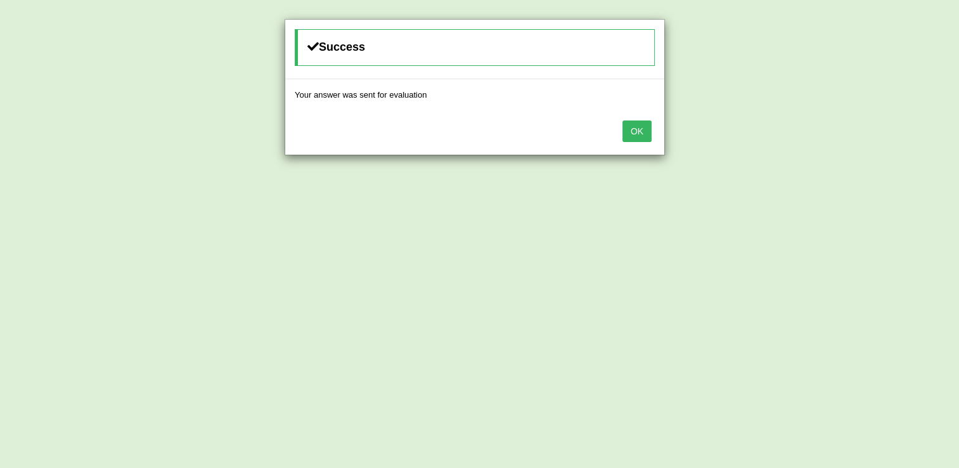
click at [639, 132] on button "OK" at bounding box center [636, 131] width 29 height 22
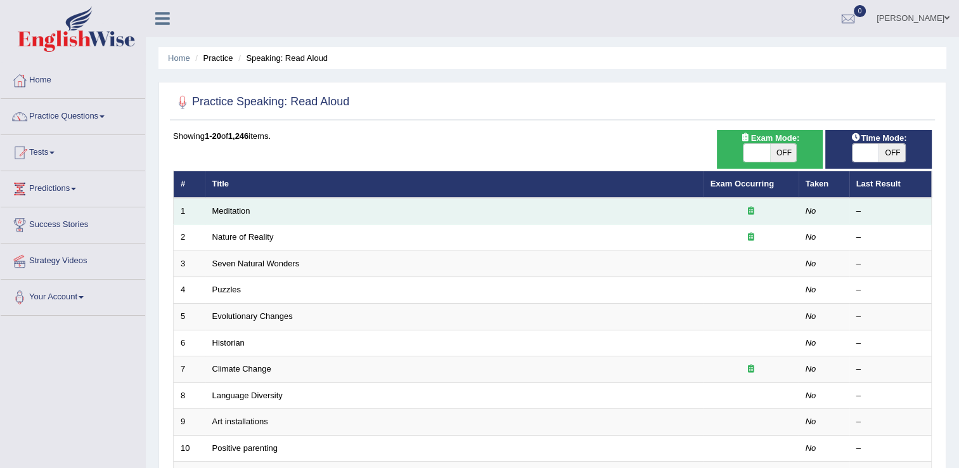
click at [298, 203] on td "Meditation" at bounding box center [454, 211] width 498 height 27
click at [301, 210] on td "Meditation" at bounding box center [454, 211] width 498 height 27
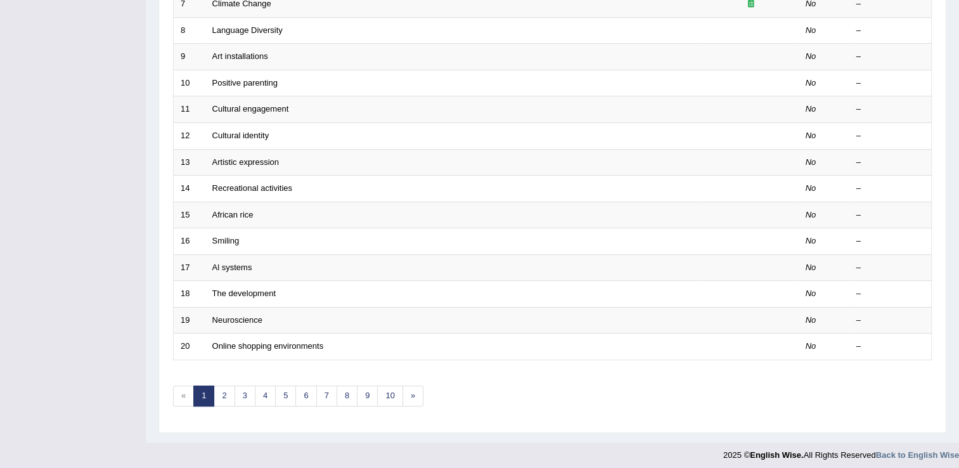
scroll to position [368, 0]
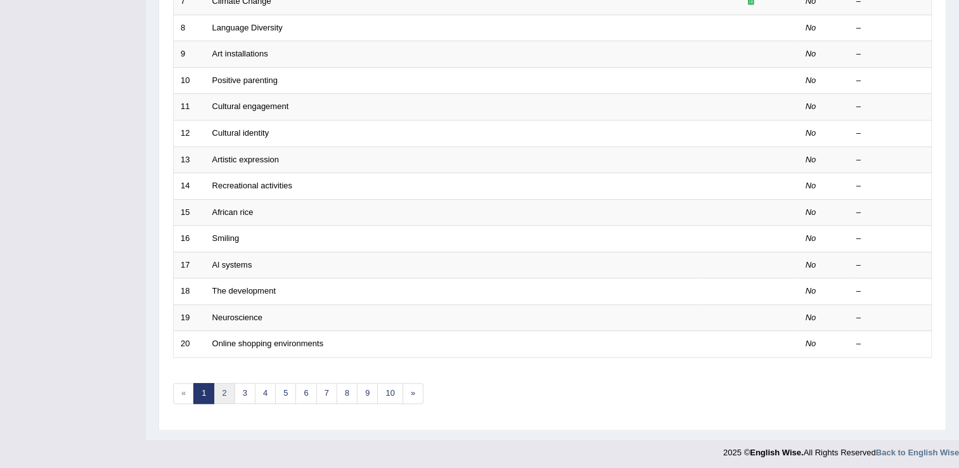
click at [218, 390] on link "2" at bounding box center [224, 393] width 21 height 21
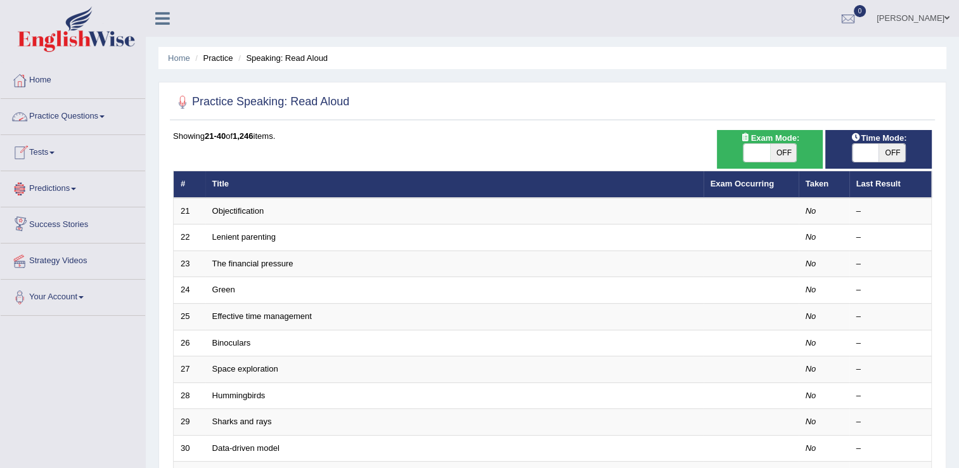
click at [56, 150] on link "Tests" at bounding box center [73, 151] width 145 height 32
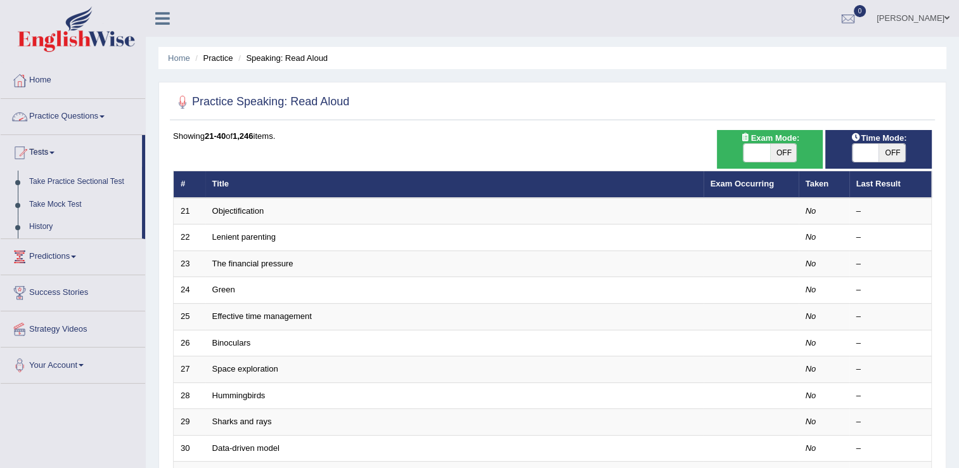
click at [108, 113] on link "Practice Questions" at bounding box center [73, 115] width 145 height 32
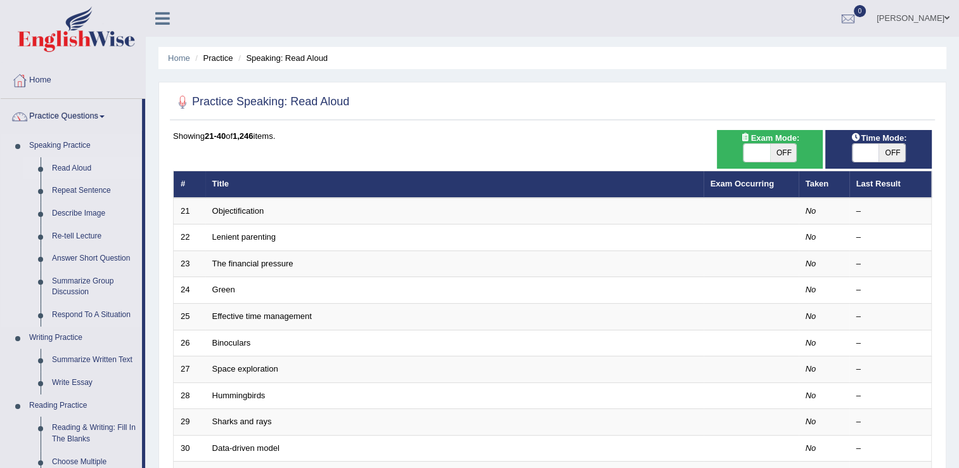
click at [83, 165] on link "Read Aloud" at bounding box center [94, 168] width 96 height 23
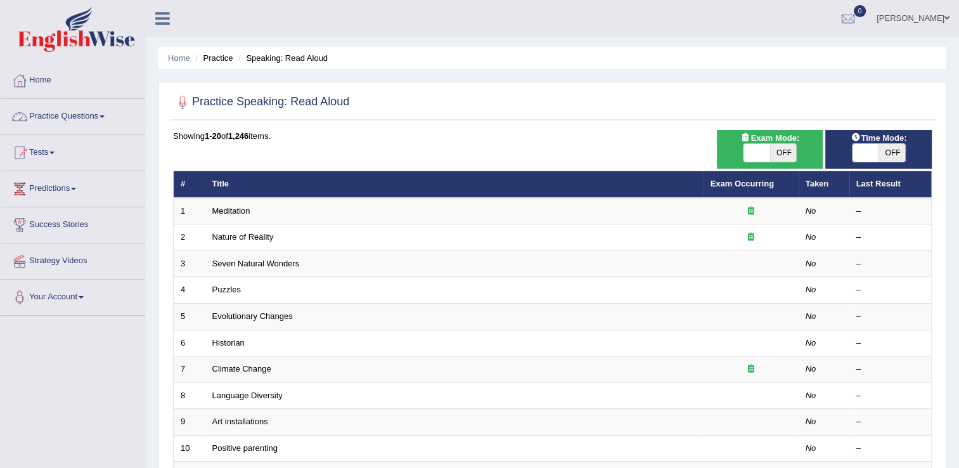
click at [105, 119] on link "Practice Questions" at bounding box center [73, 115] width 145 height 32
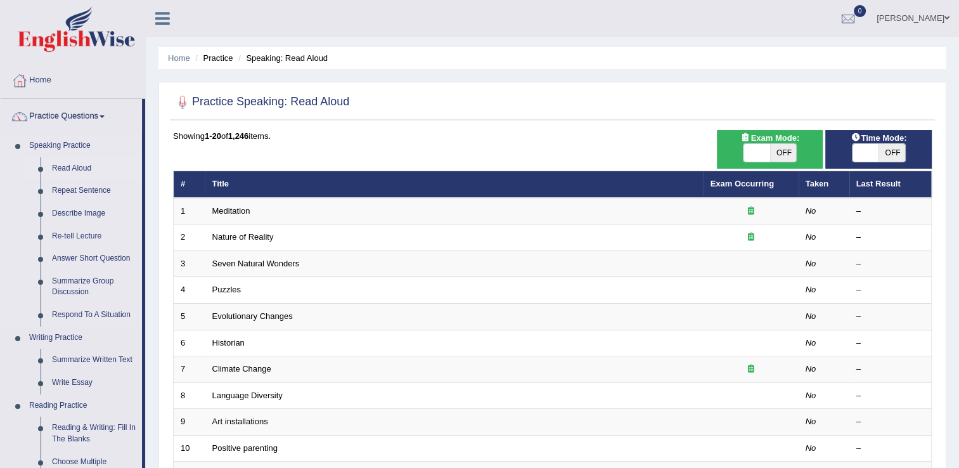
click at [86, 164] on link "Read Aloud" at bounding box center [94, 168] width 96 height 23
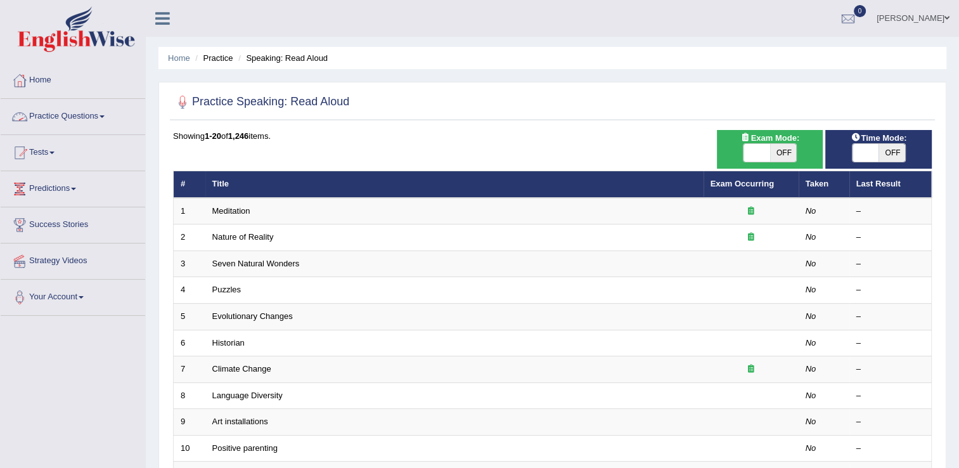
click at [104, 110] on link "Practice Questions" at bounding box center [73, 115] width 145 height 32
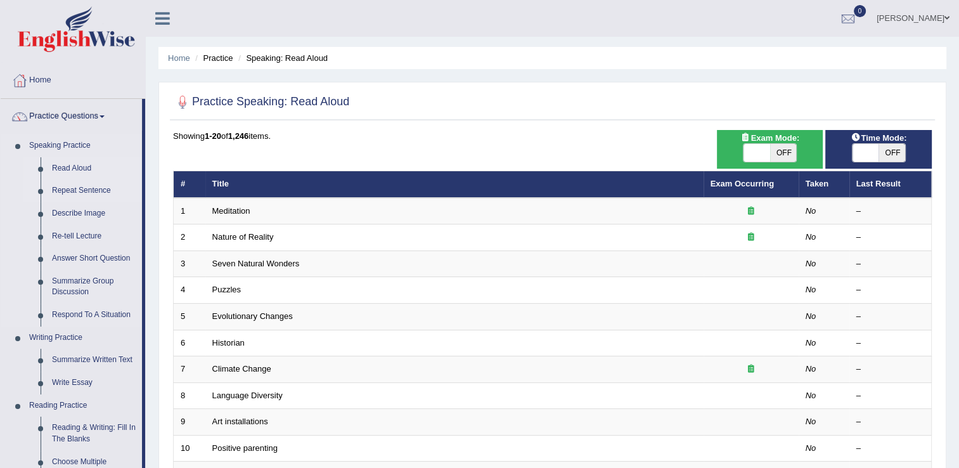
click at [83, 190] on link "Repeat Sentence" at bounding box center [94, 190] width 96 height 23
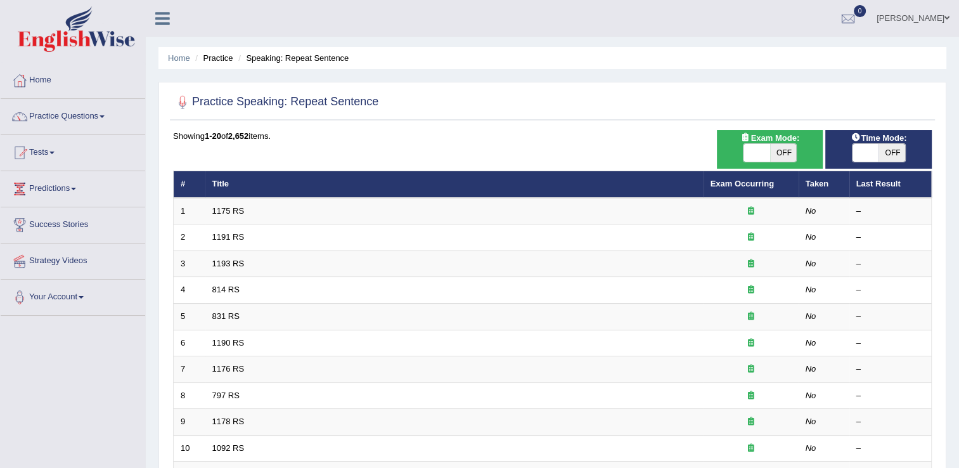
click at [953, 460] on div "Home Practice Speaking: Repeat Sentence Practice Speaking: Repeat Sentence Time…" at bounding box center [552, 403] width 813 height 807
click at [223, 53] on li "Practice" at bounding box center [212, 58] width 41 height 12
click at [103, 118] on link "Practice Questions" at bounding box center [73, 115] width 145 height 32
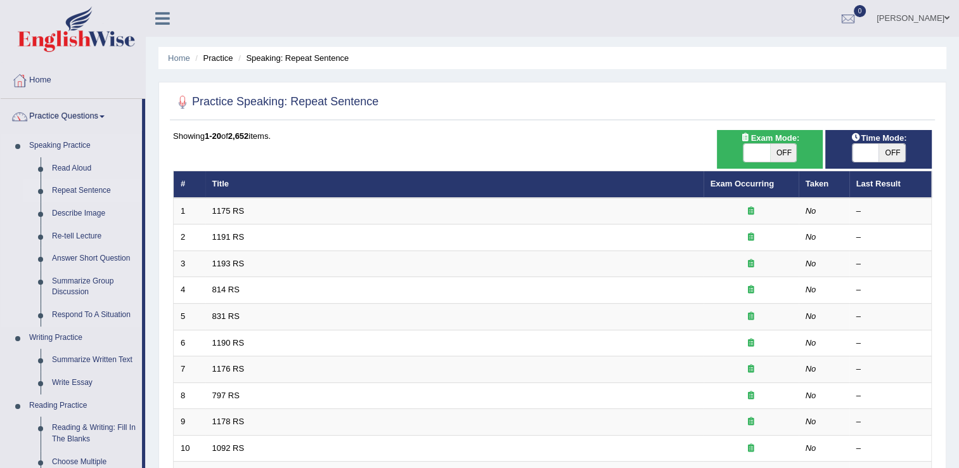
click at [86, 189] on link "Repeat Sentence" at bounding box center [94, 190] width 96 height 23
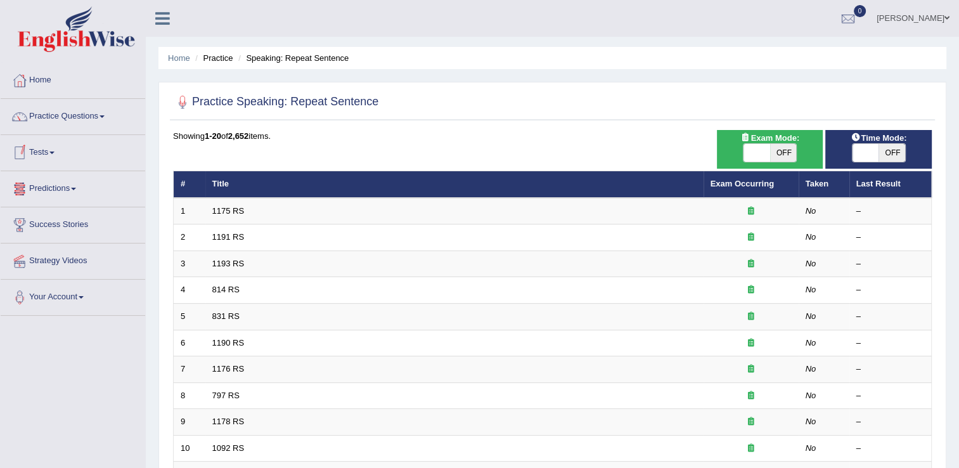
click at [56, 150] on link "Tests" at bounding box center [73, 151] width 145 height 32
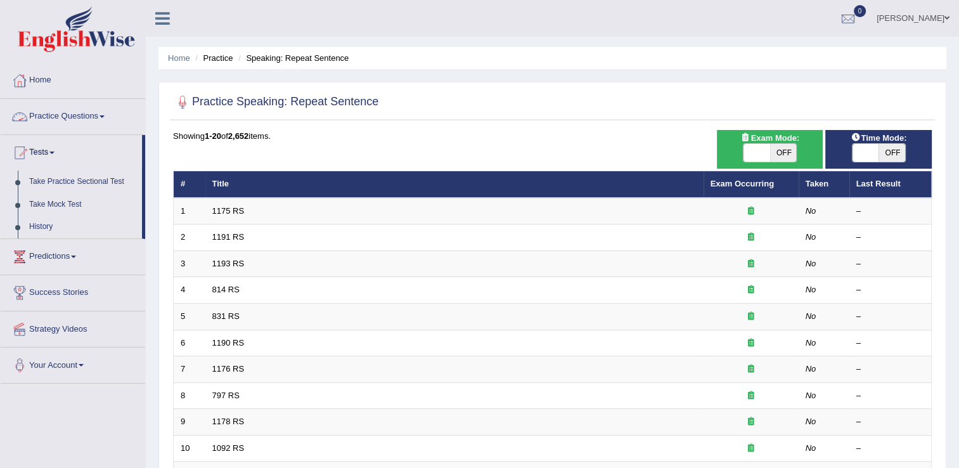
click at [93, 118] on link "Practice Questions" at bounding box center [73, 115] width 145 height 32
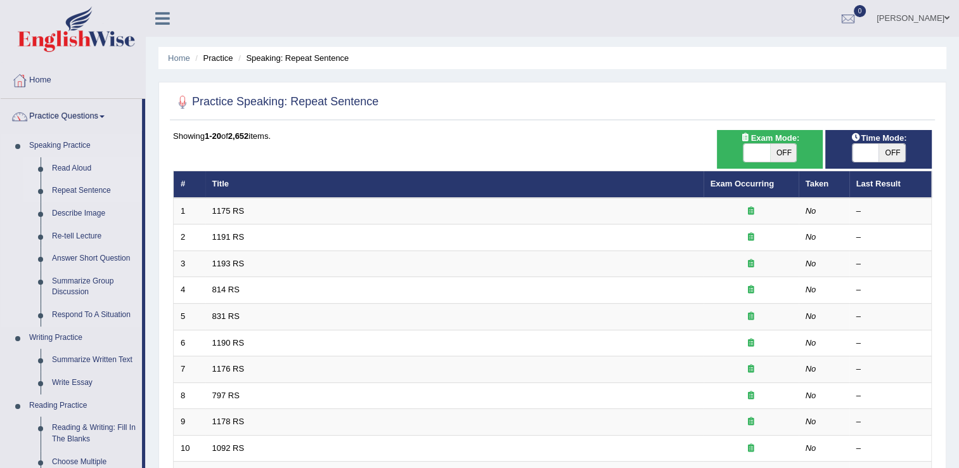
click at [75, 166] on link "Read Aloud" at bounding box center [94, 168] width 96 height 23
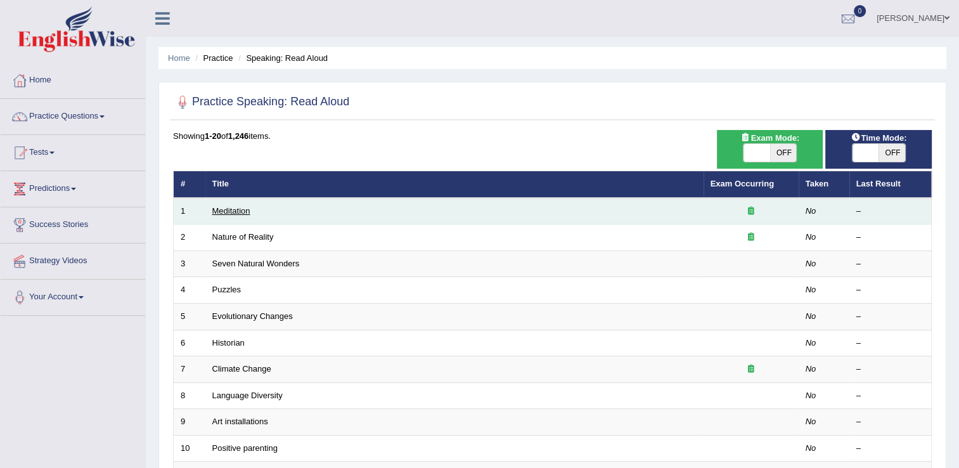
click at [231, 211] on link "Meditation" at bounding box center [231, 211] width 38 height 10
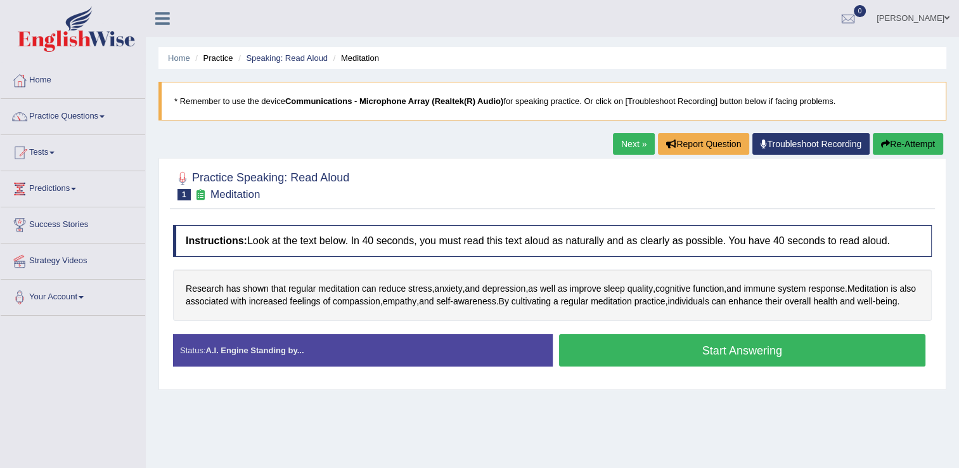
click at [750, 364] on button "Start Answering" at bounding box center [742, 350] width 367 height 32
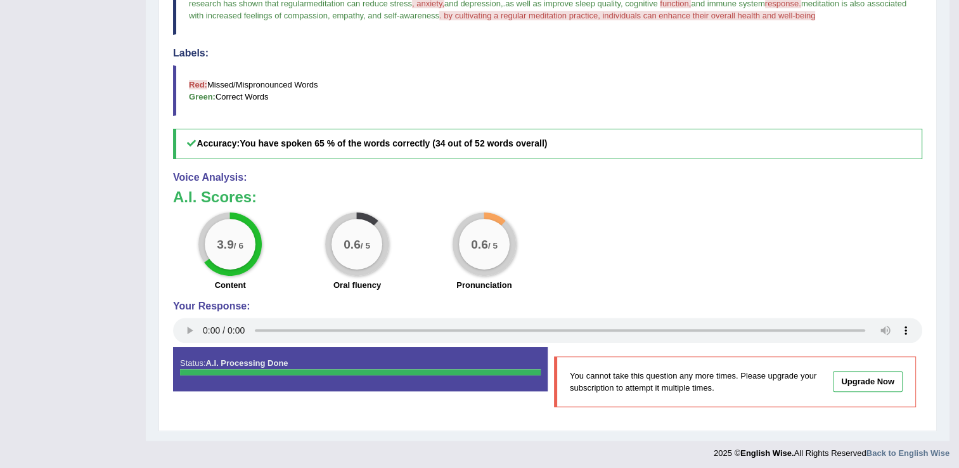
scroll to position [389, 0]
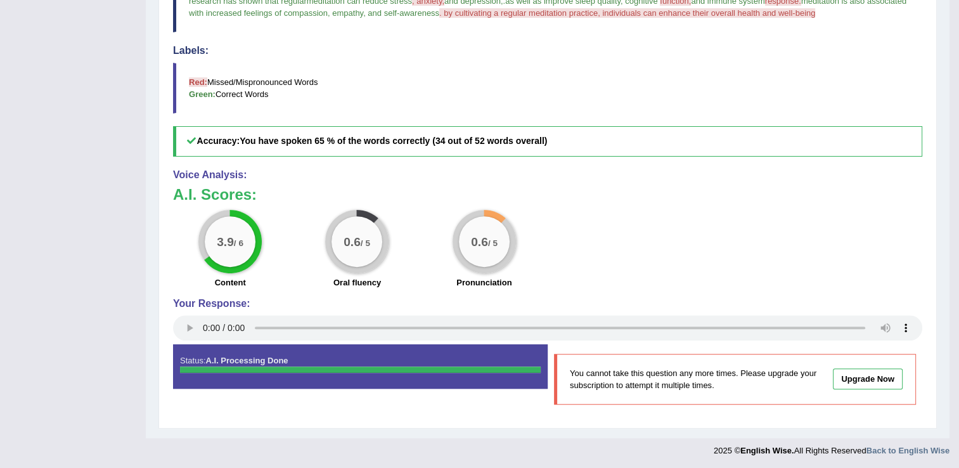
click at [854, 378] on link "Upgrade Now" at bounding box center [868, 378] width 70 height 21
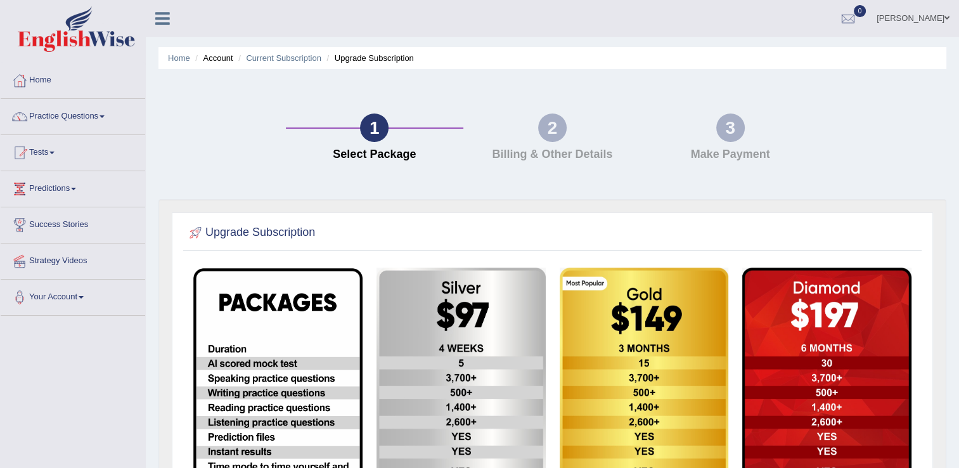
click at [103, 111] on link "Practice Questions" at bounding box center [73, 115] width 145 height 32
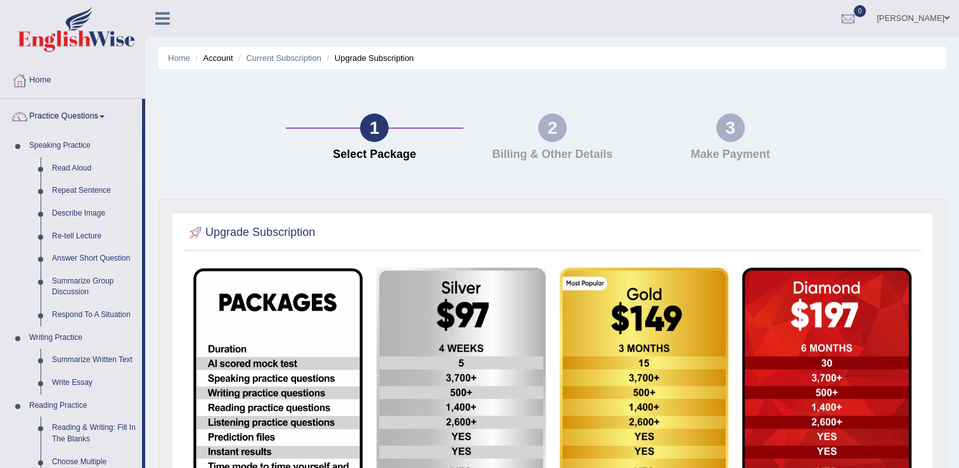
click at [81, 165] on link "Read Aloud" at bounding box center [94, 168] width 96 height 23
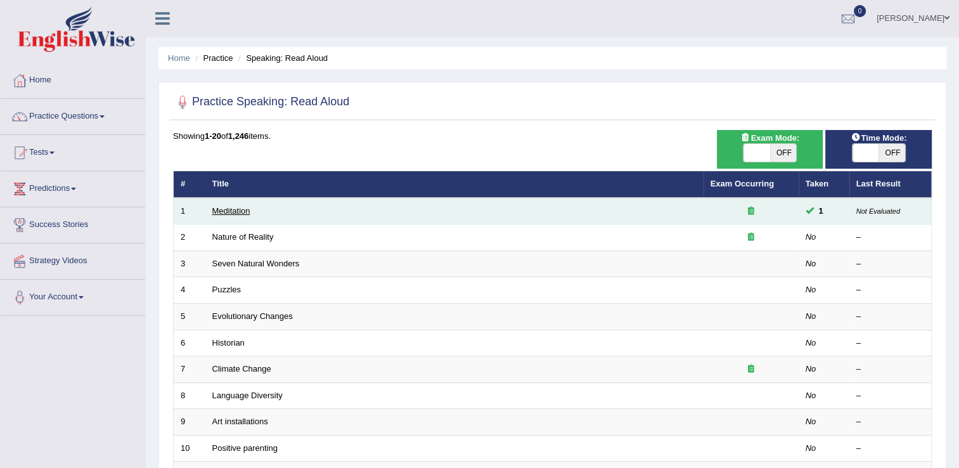
click at [228, 209] on link "Meditation" at bounding box center [231, 211] width 38 height 10
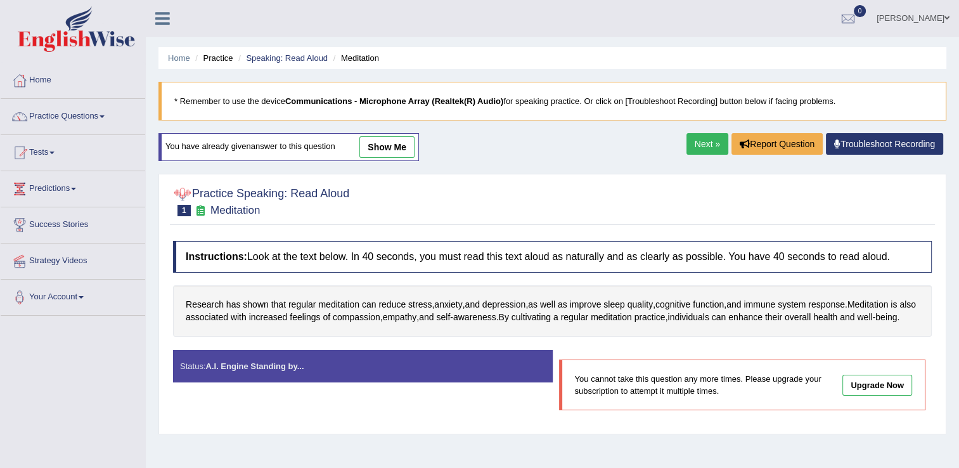
click at [186, 212] on span "1" at bounding box center [183, 210] width 13 height 11
click at [60, 117] on link "Practice Questions" at bounding box center [73, 115] width 145 height 32
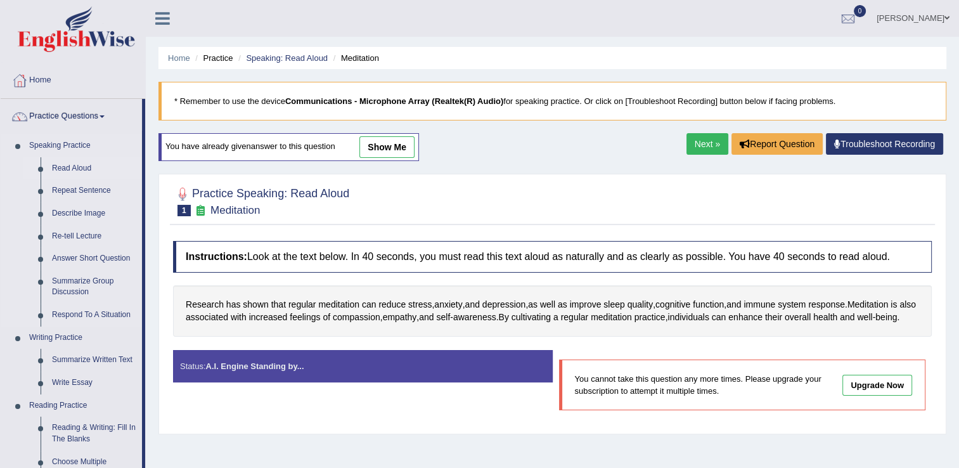
click at [80, 164] on link "Read Aloud" at bounding box center [94, 168] width 96 height 23
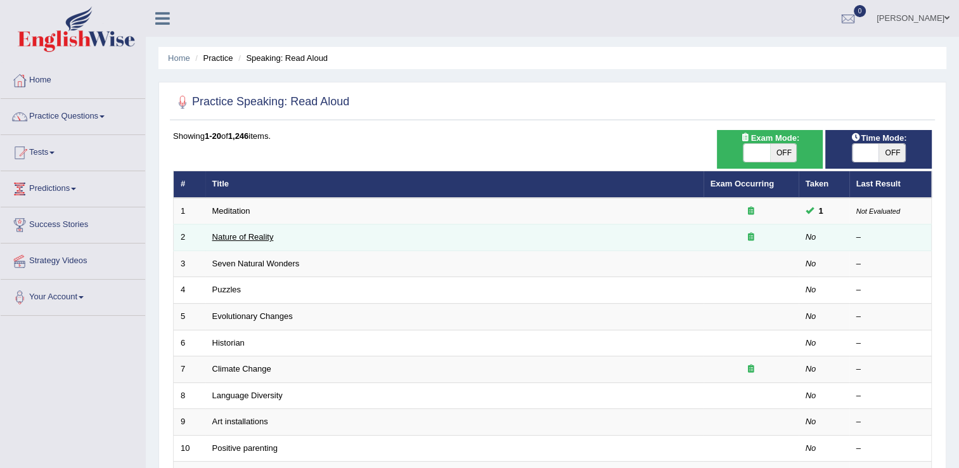
click at [241, 238] on link "Nature of Reality" at bounding box center [242, 237] width 61 height 10
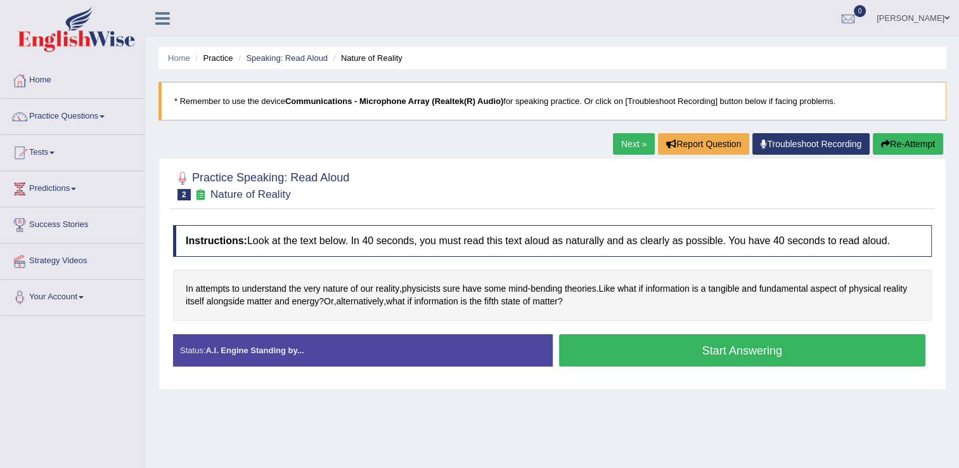
click at [899, 140] on button "Re-Attempt" at bounding box center [908, 144] width 70 height 22
click at [89, 117] on link "Practice Questions" at bounding box center [73, 115] width 145 height 32
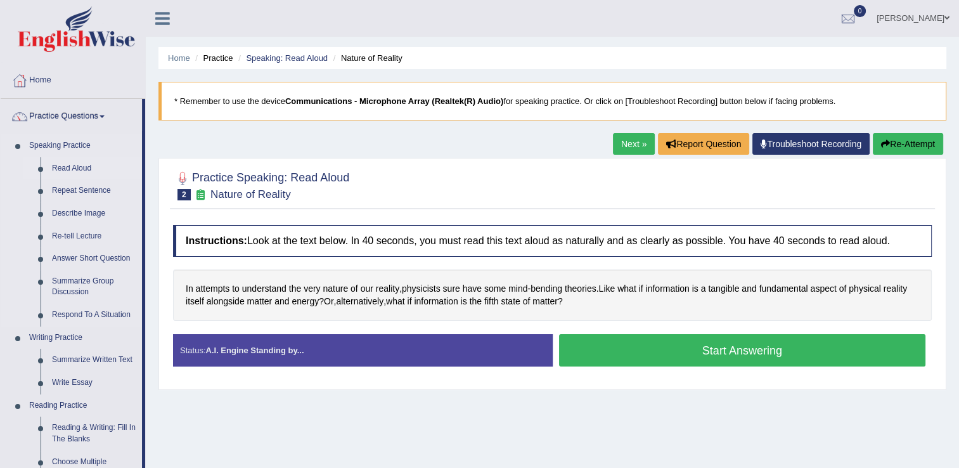
click at [76, 168] on link "Read Aloud" at bounding box center [94, 168] width 96 height 23
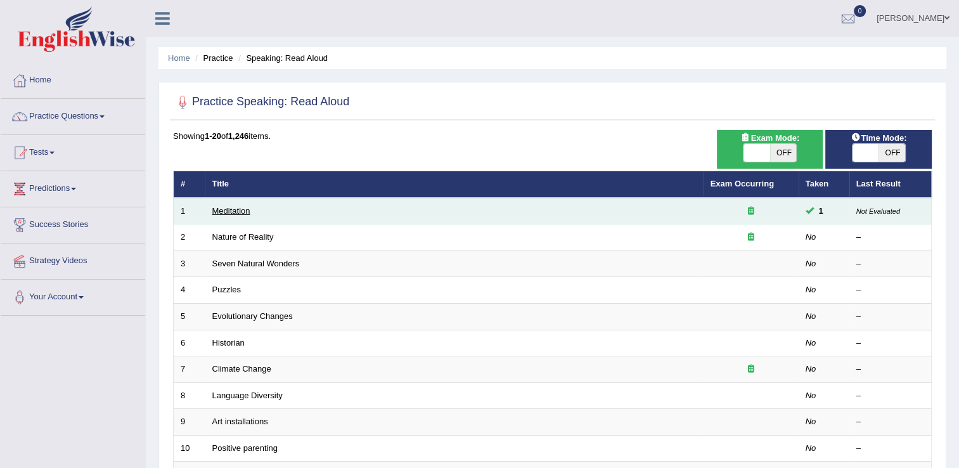
click at [240, 211] on link "Meditation" at bounding box center [231, 211] width 38 height 10
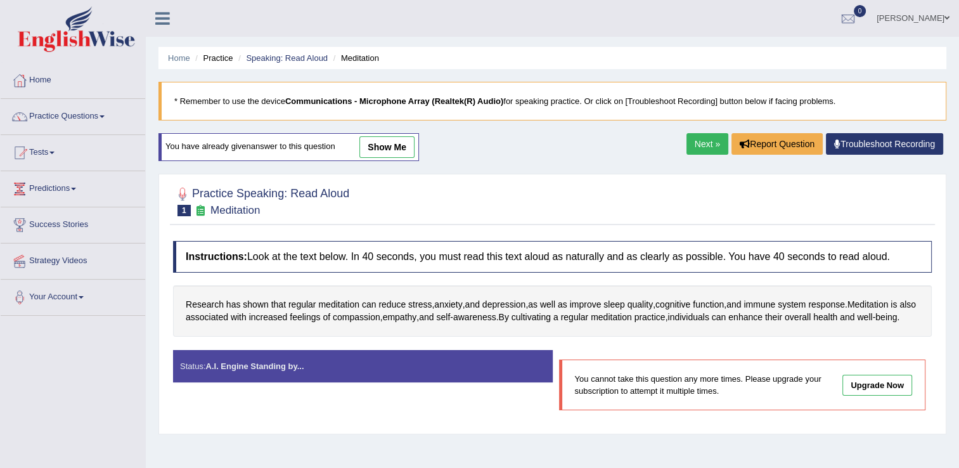
click at [388, 143] on link "show me" at bounding box center [386, 147] width 55 height 22
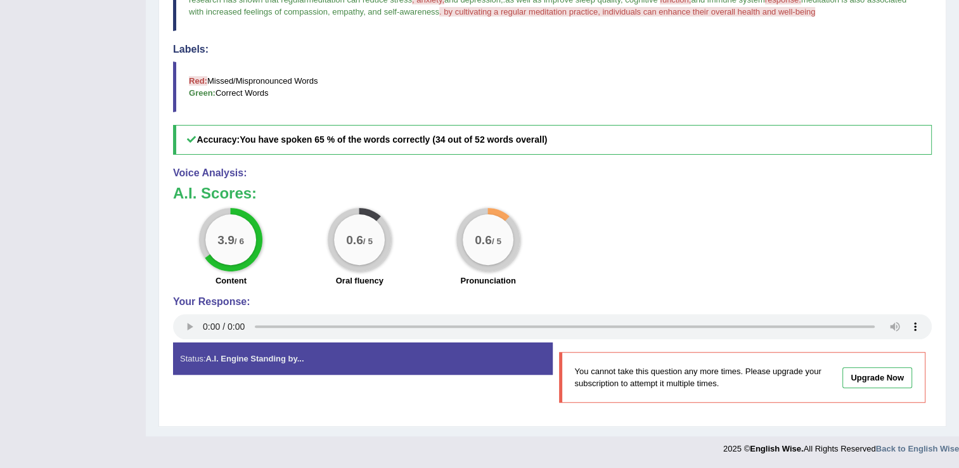
scroll to position [395, 0]
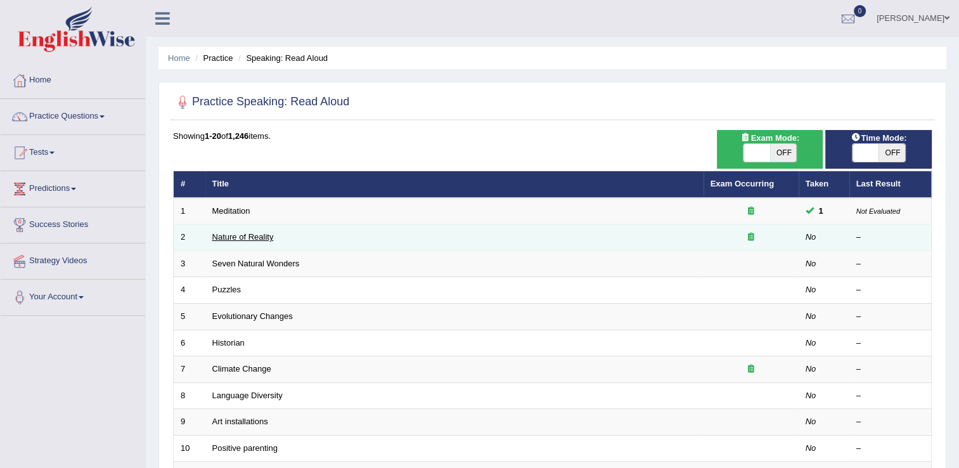
click at [235, 235] on link "Nature of Reality" at bounding box center [242, 237] width 61 height 10
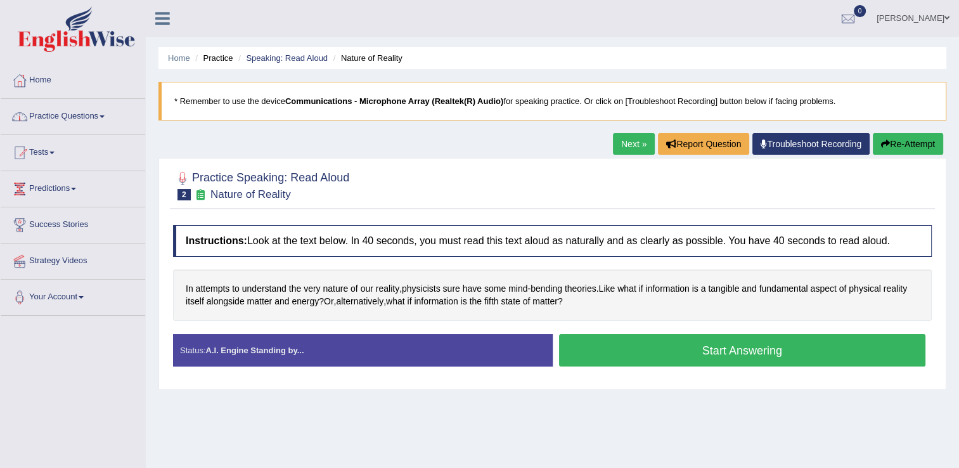
click at [104, 113] on link "Practice Questions" at bounding box center [73, 115] width 145 height 32
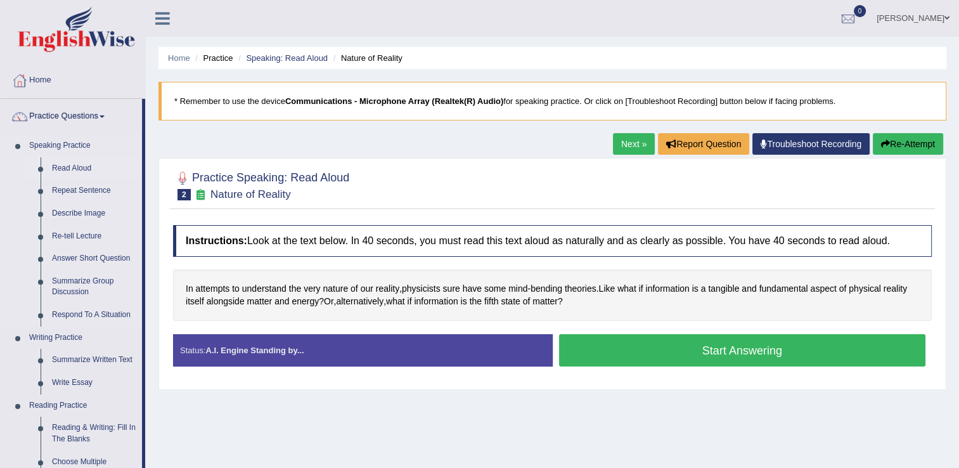
click at [74, 169] on link "Read Aloud" at bounding box center [94, 168] width 96 height 23
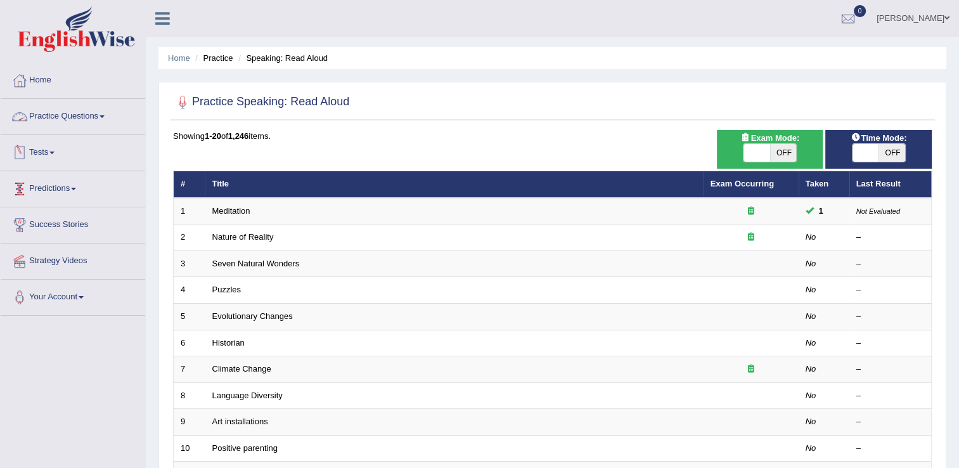
click at [105, 115] on span at bounding box center [102, 116] width 5 height 3
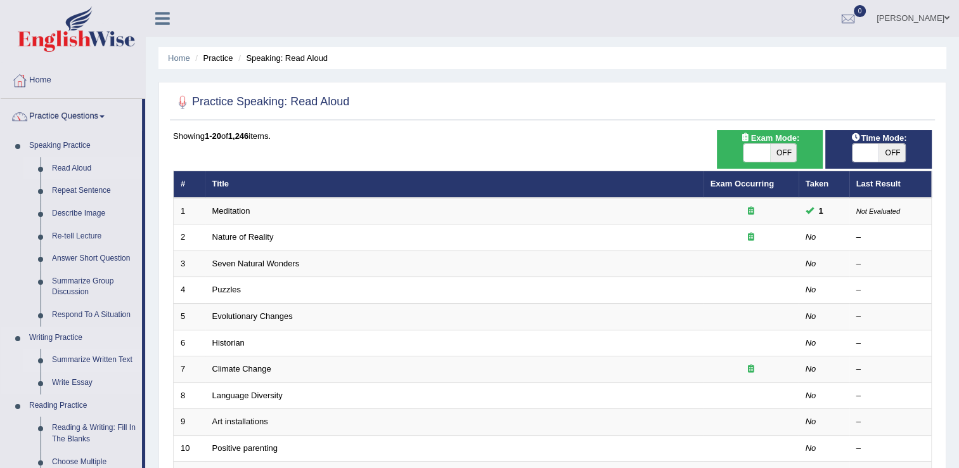
click at [89, 360] on link "Summarize Written Text" at bounding box center [94, 360] width 96 height 23
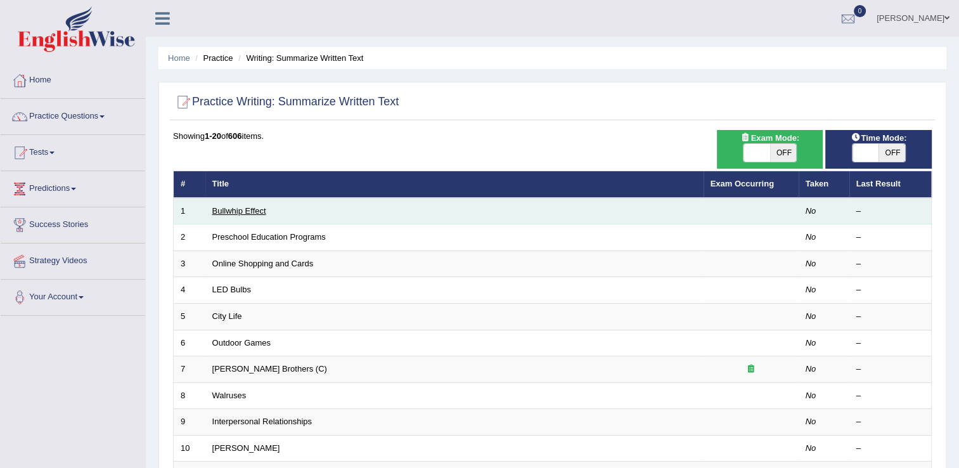
click at [238, 214] on link "Bullwhip Effect" at bounding box center [239, 211] width 54 height 10
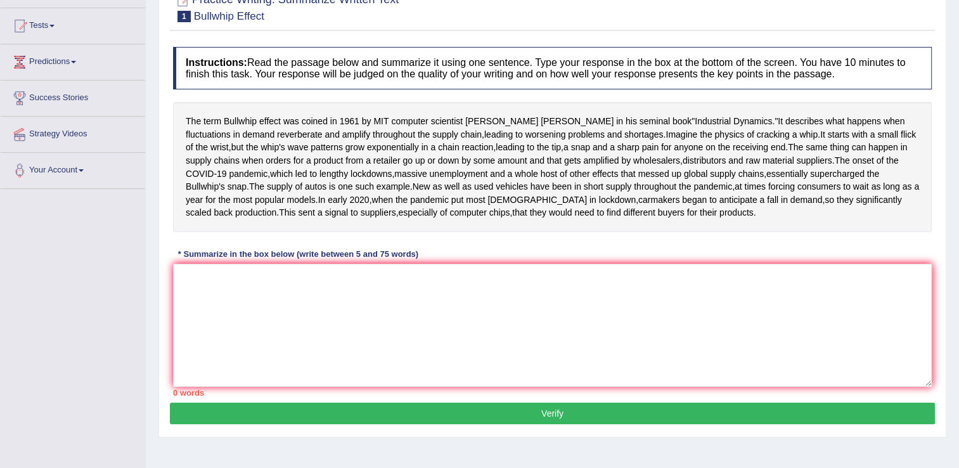
scroll to position [201, 0]
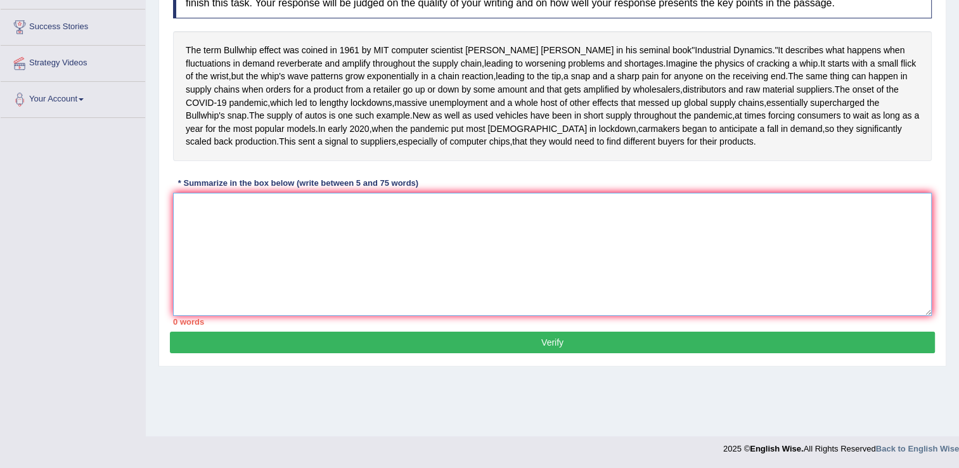
click at [198, 272] on textarea at bounding box center [552, 254] width 759 height 123
